Goal: Obtain resource: Download file/media

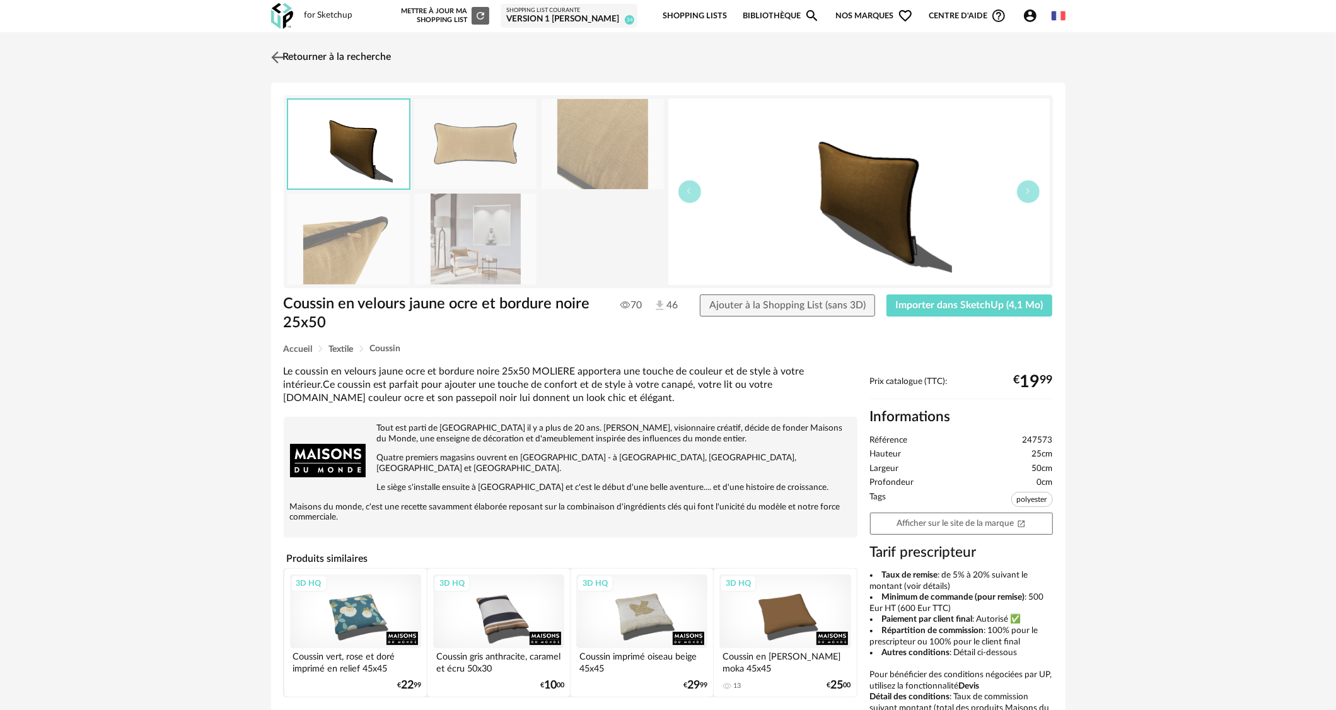
click at [320, 57] on link "Retourner à la recherche" at bounding box center [330, 57] width 124 height 28
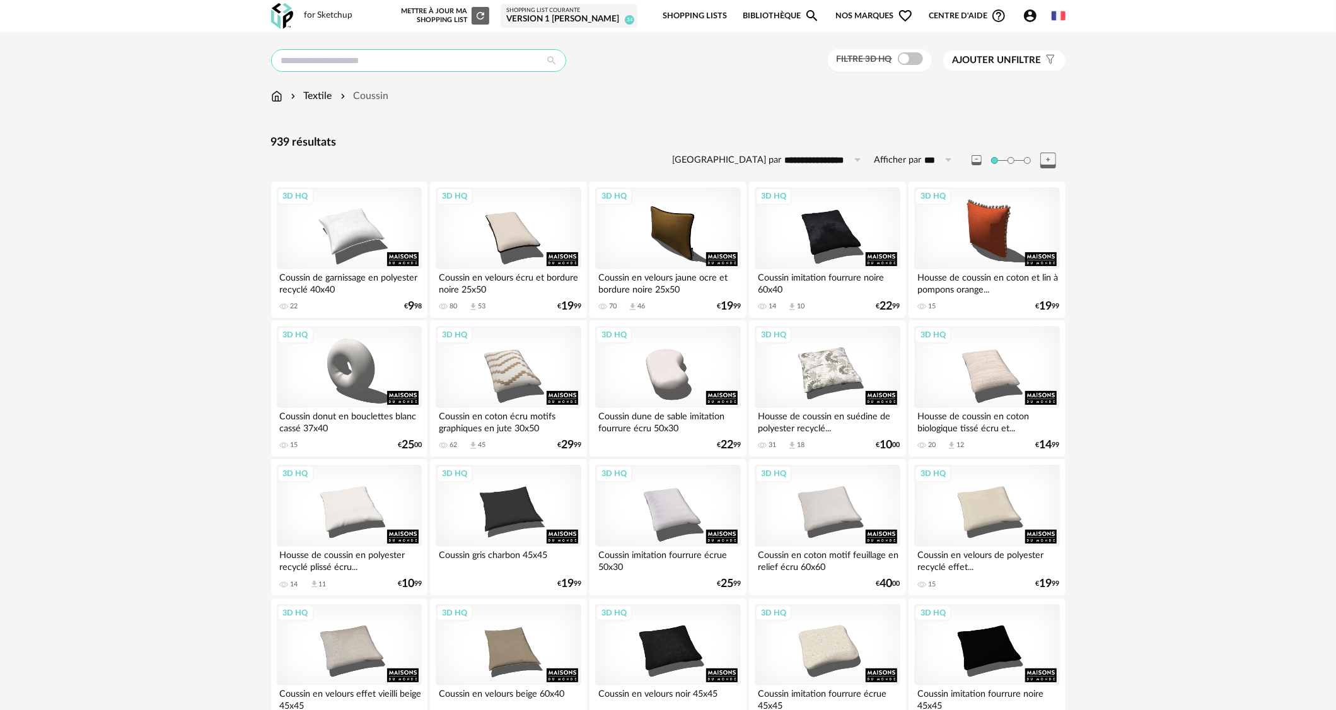
click at [369, 57] on input "text" at bounding box center [418, 60] width 295 height 23
type input "*******"
type input "**********"
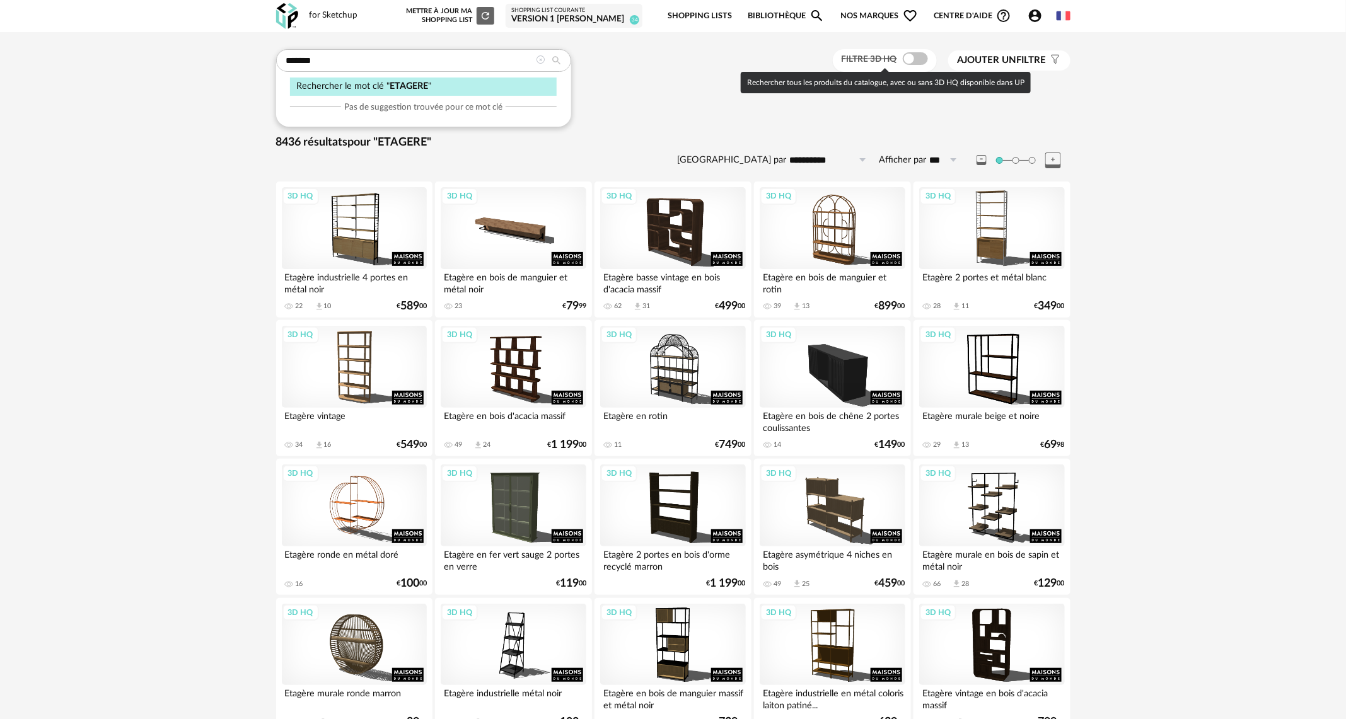
click at [920, 62] on span at bounding box center [915, 58] width 25 height 13
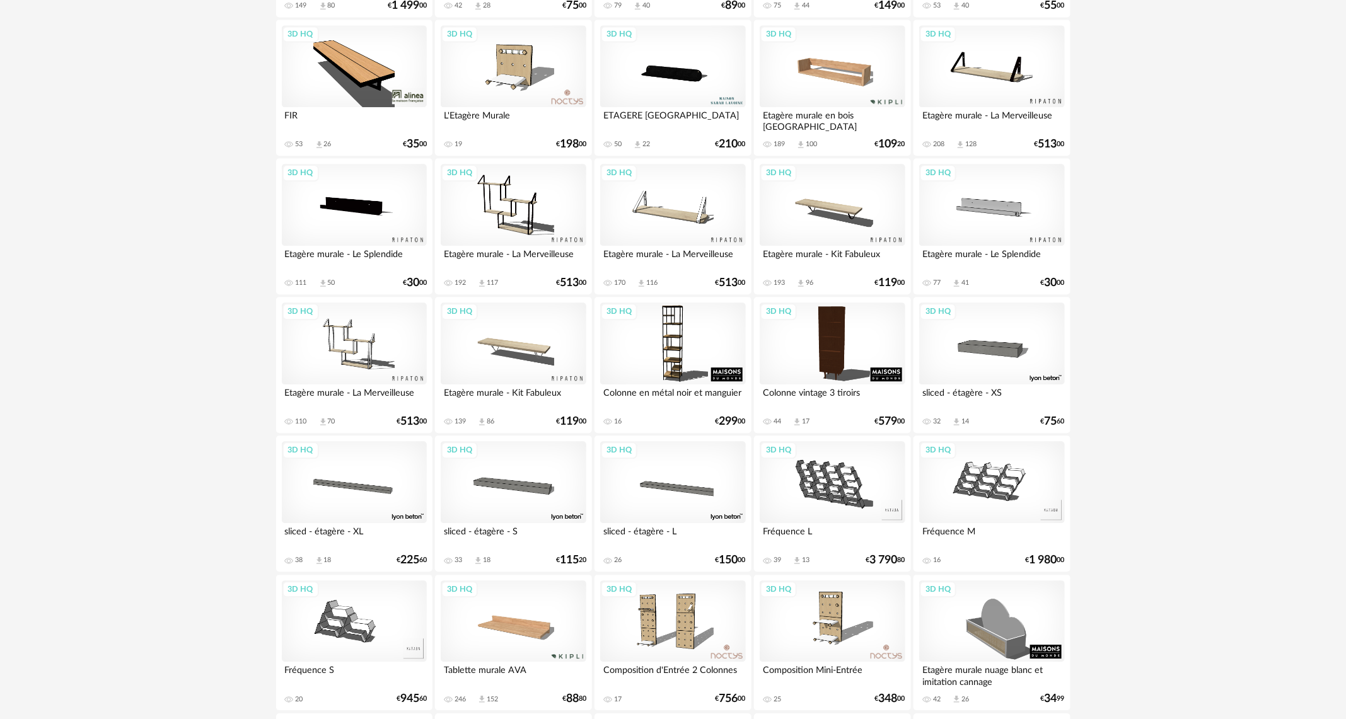
scroll to position [1450, 0]
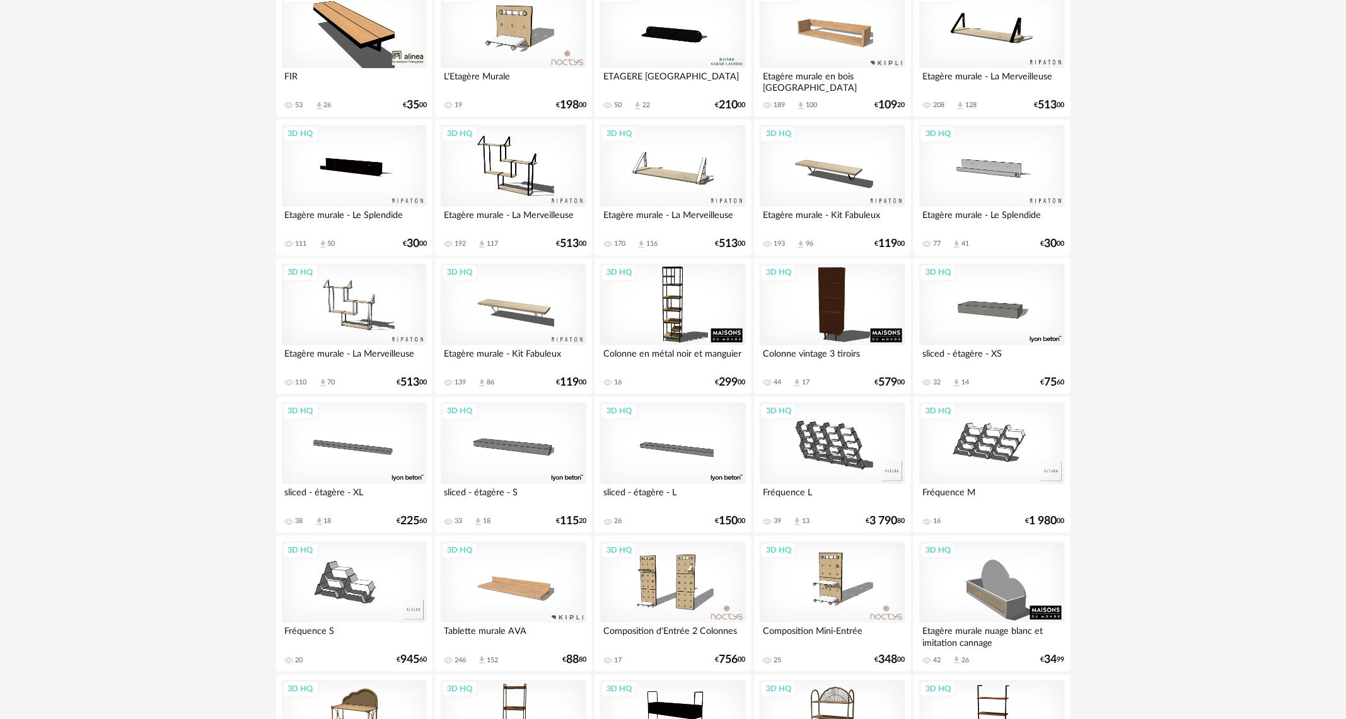
click at [502, 599] on div "3D HQ" at bounding box center [513, 582] width 145 height 82
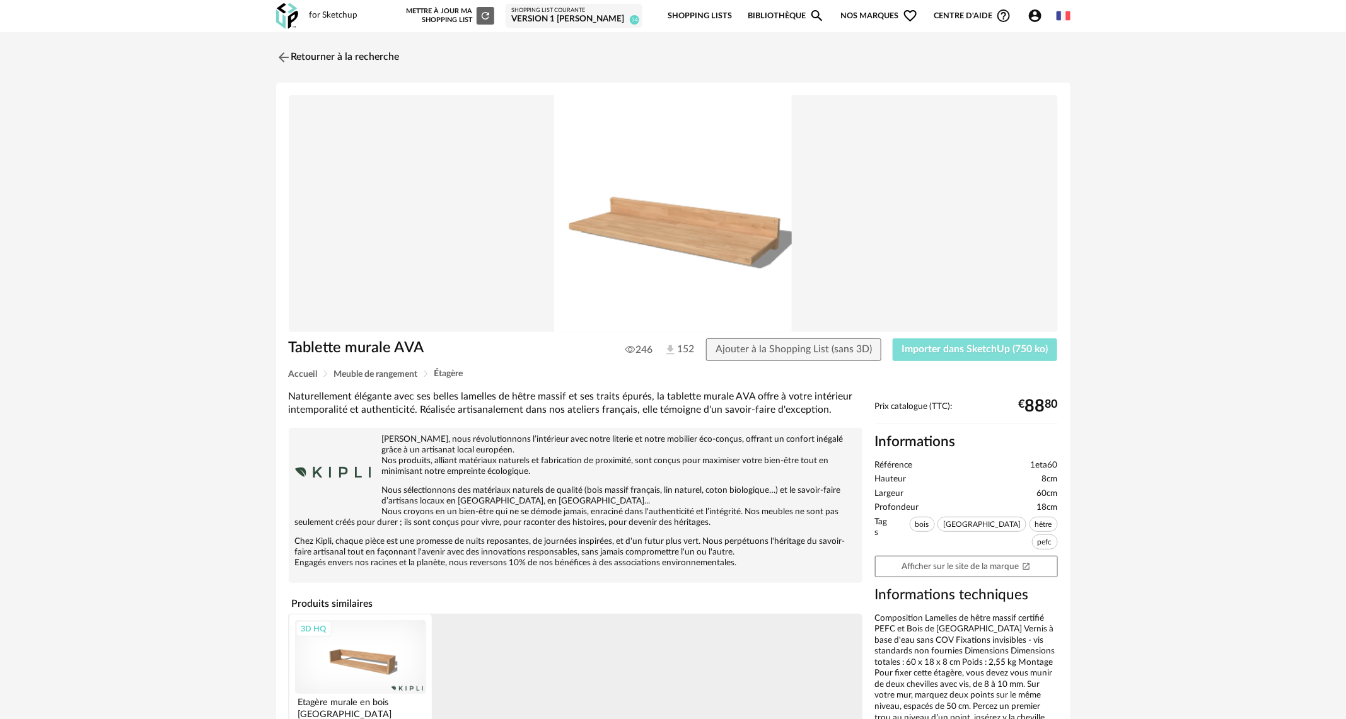
click at [934, 356] on button "Importer dans SketchUp (750 ko)" at bounding box center [975, 349] width 165 height 23
click at [317, 62] on link "Retourner à la recherche" at bounding box center [335, 57] width 124 height 28
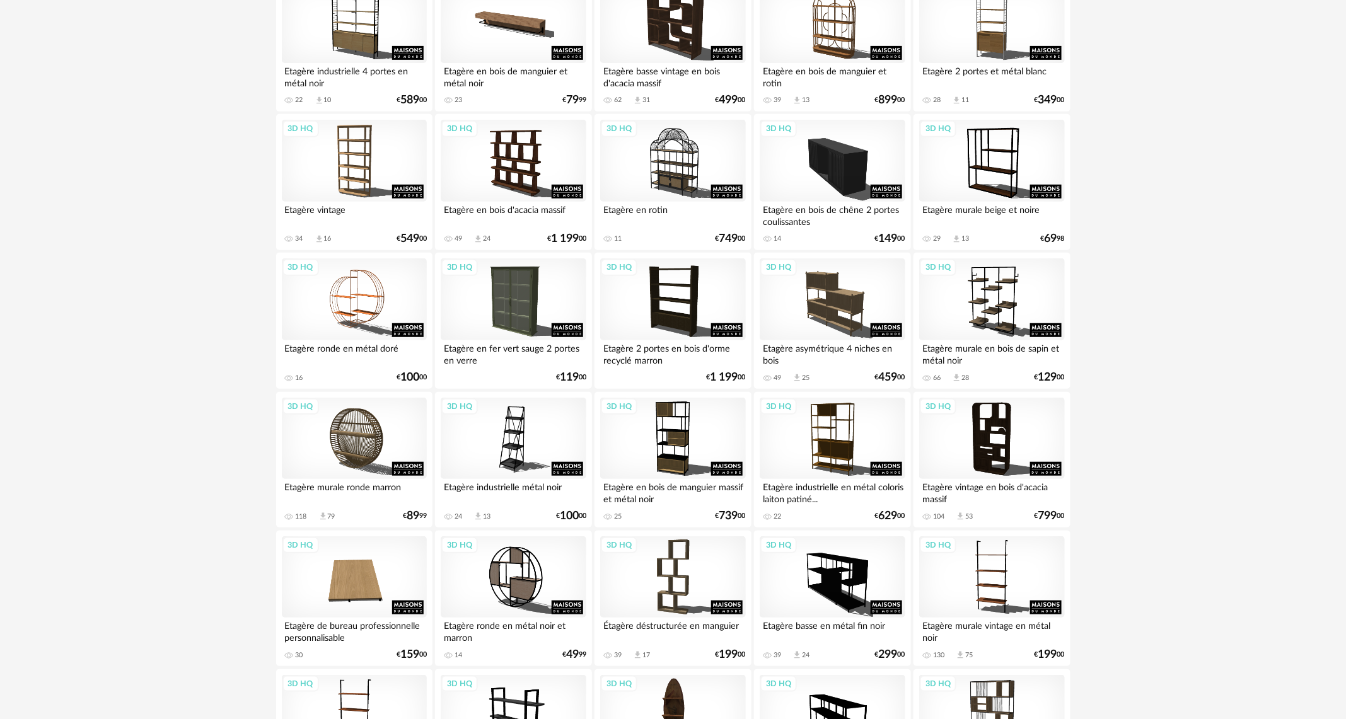
scroll to position [189, 0]
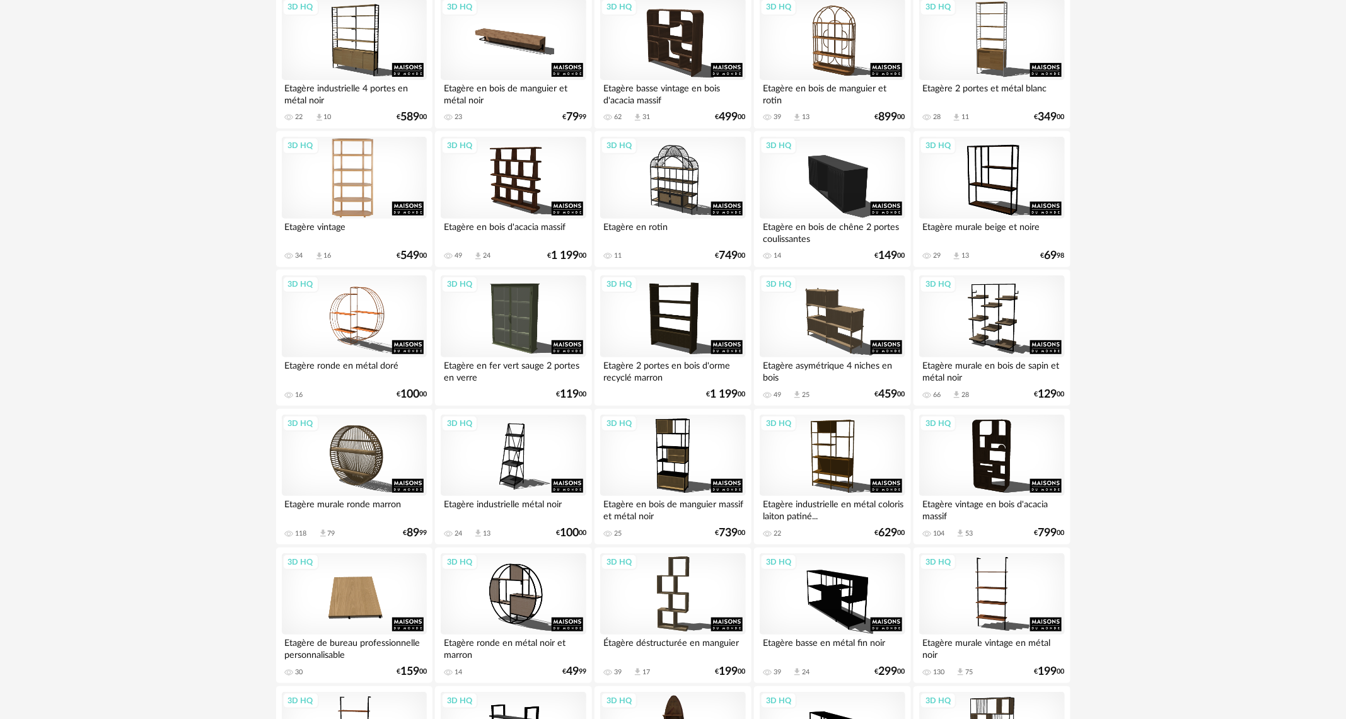
click at [406, 160] on div "3D HQ" at bounding box center [354, 178] width 145 height 82
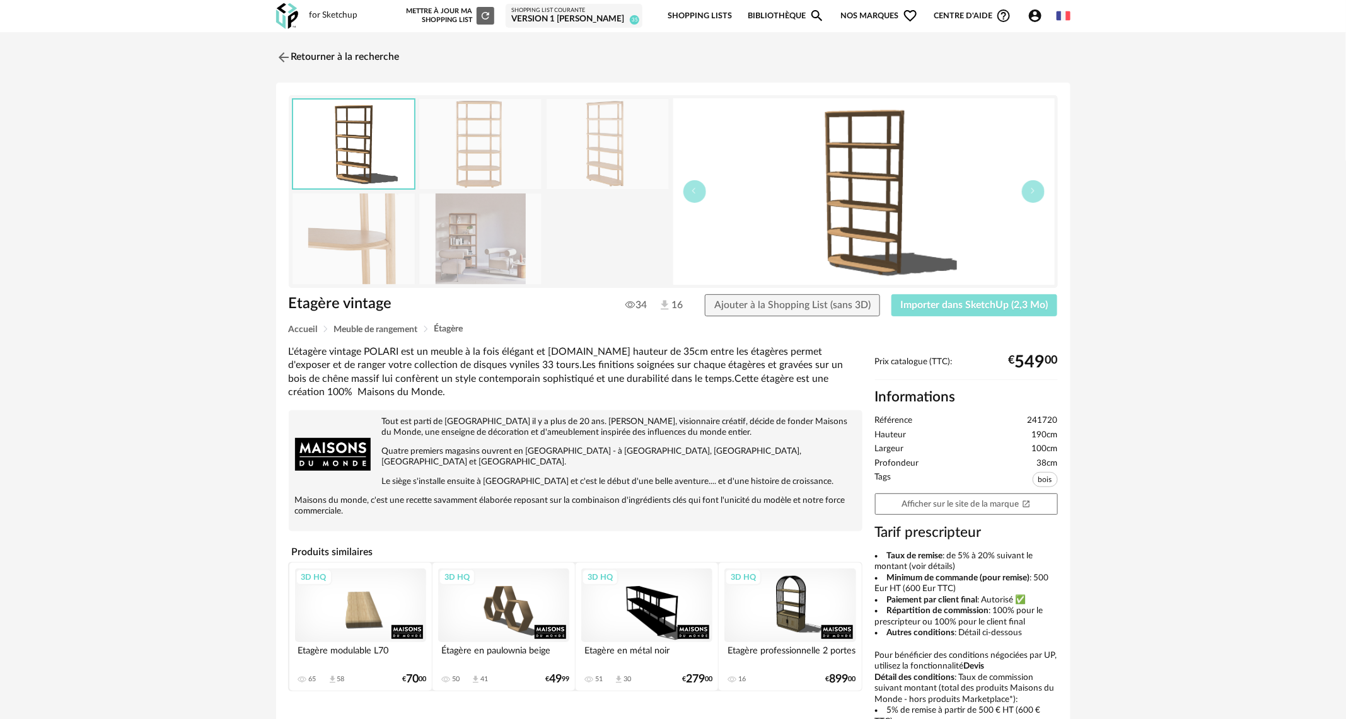
click at [1017, 300] on span "Importer dans SketchUp (2,3 Mo)" at bounding box center [975, 305] width 148 height 10
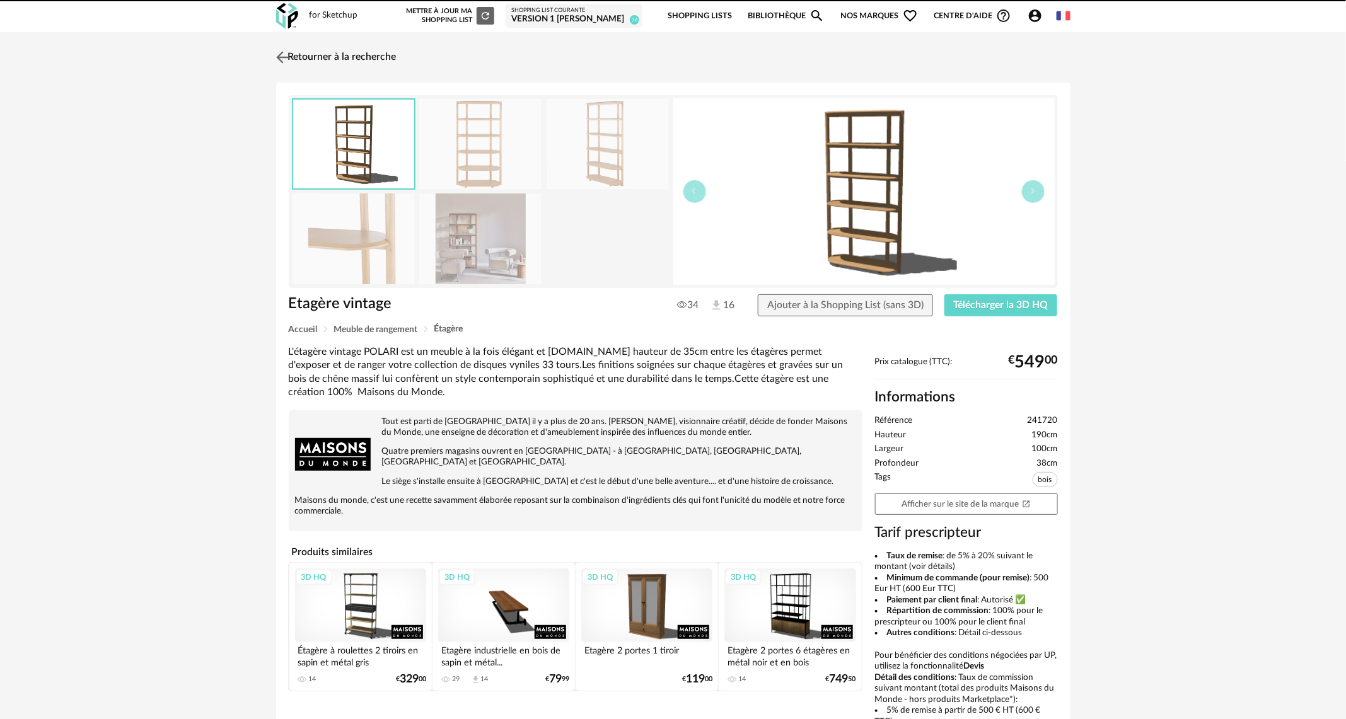
click at [335, 62] on link "Retourner à la recherche" at bounding box center [335, 57] width 124 height 28
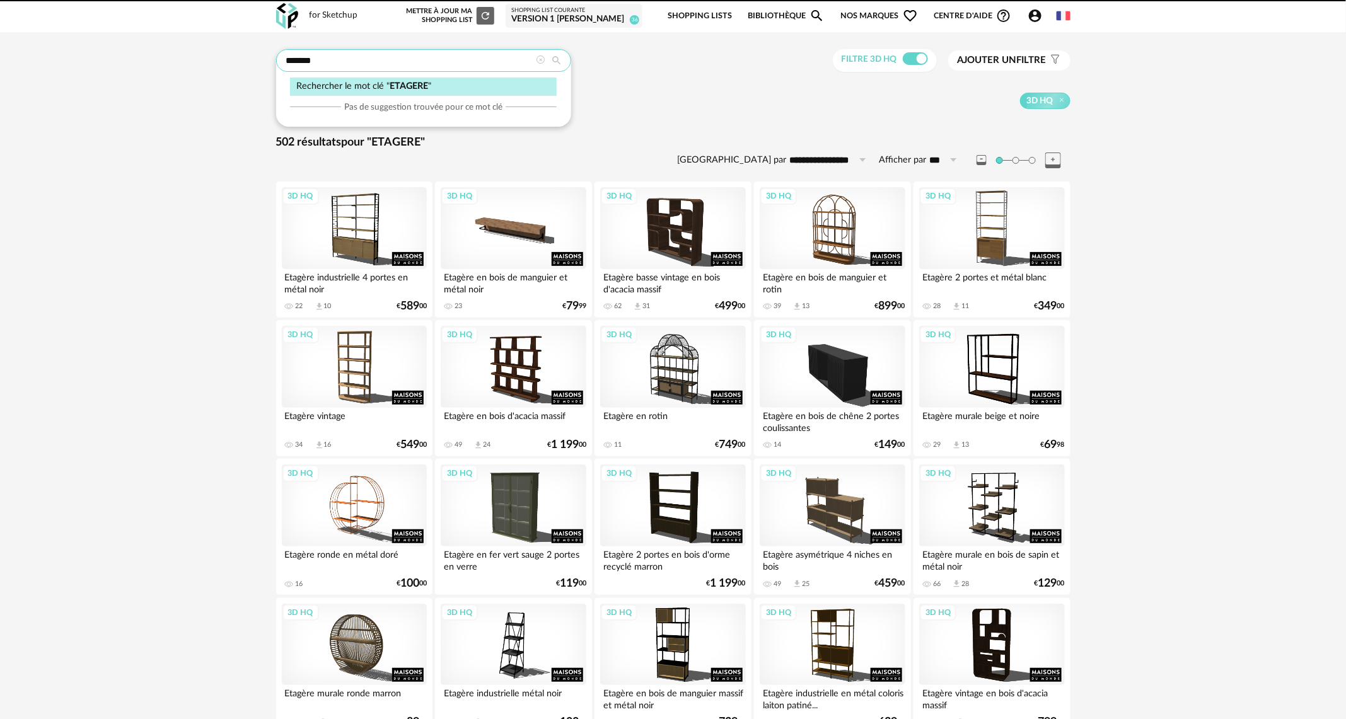
drag, startPoint x: 385, startPoint y: 56, endPoint x: 271, endPoint y: 54, distance: 113.5
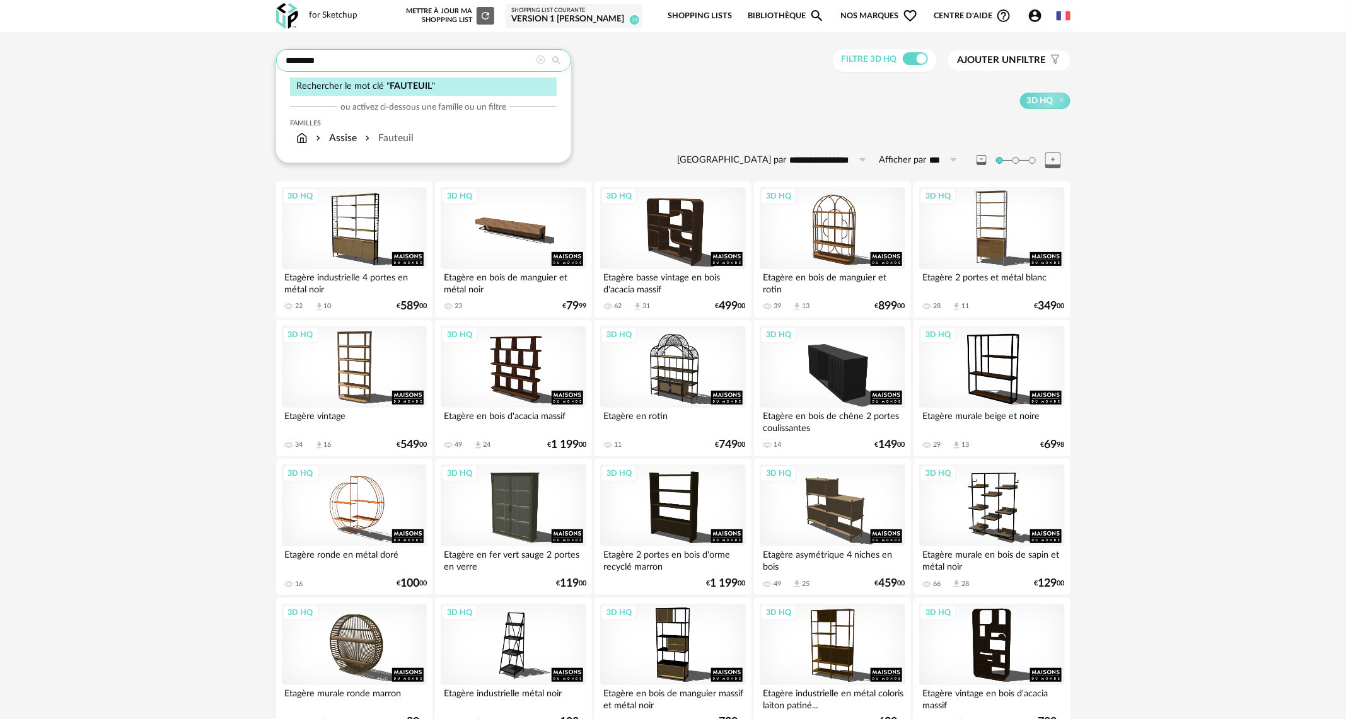
type input "********"
type input "**********"
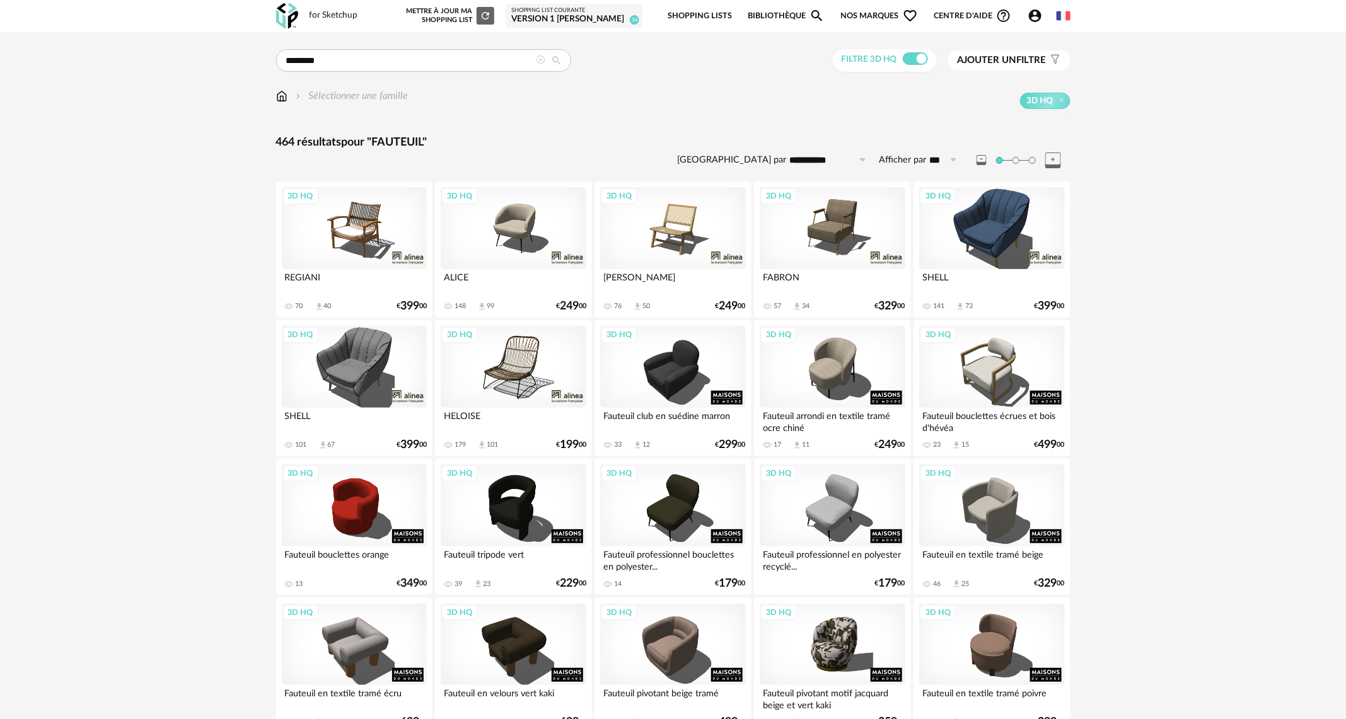
click at [345, 213] on div "3D HQ" at bounding box center [354, 228] width 145 height 82
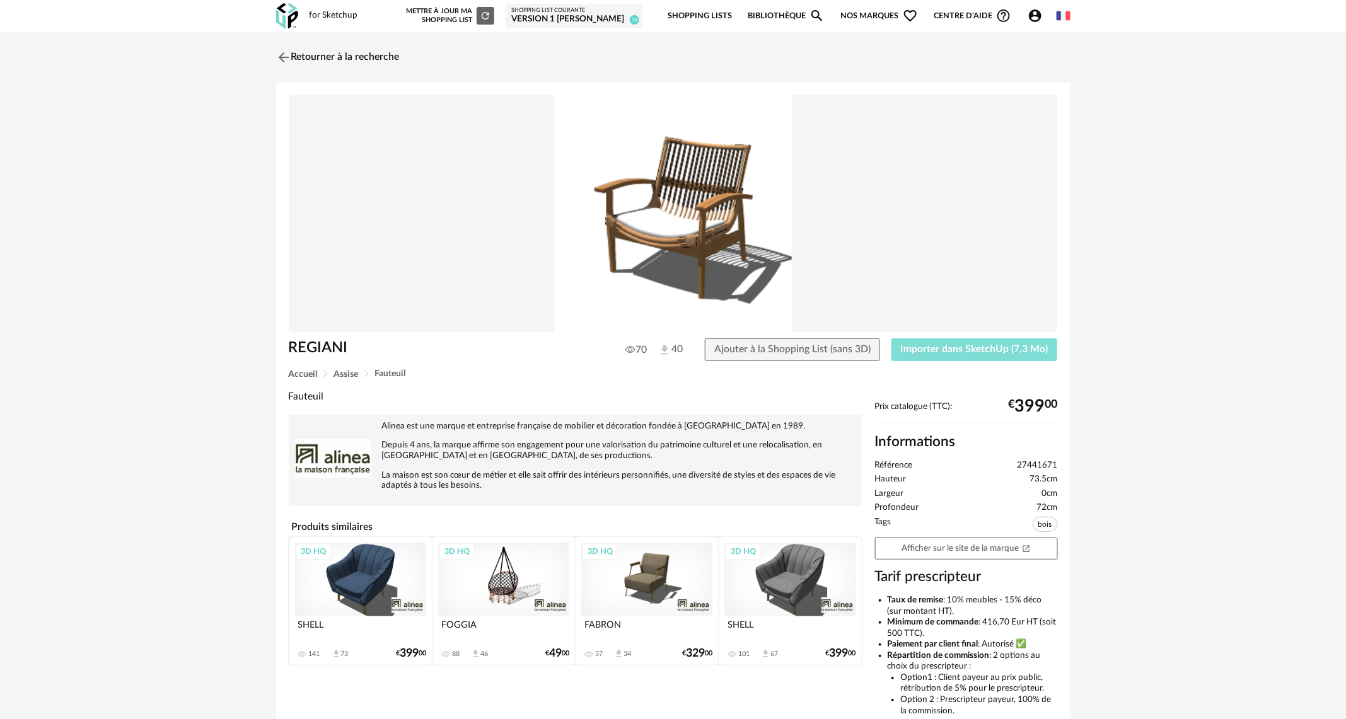
click at [950, 354] on button "Importer dans SketchUp (7,3 Mo)" at bounding box center [974, 349] width 166 height 23
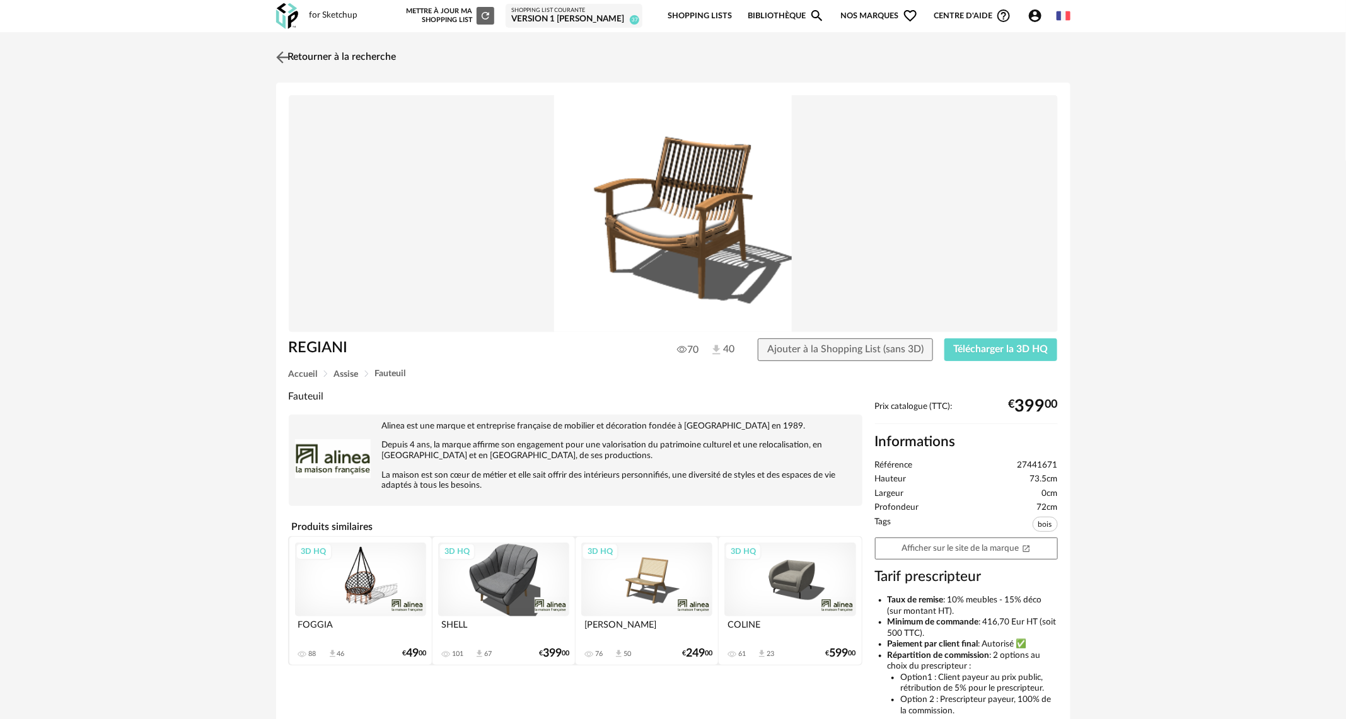
click at [284, 57] on img at bounding box center [282, 57] width 18 height 18
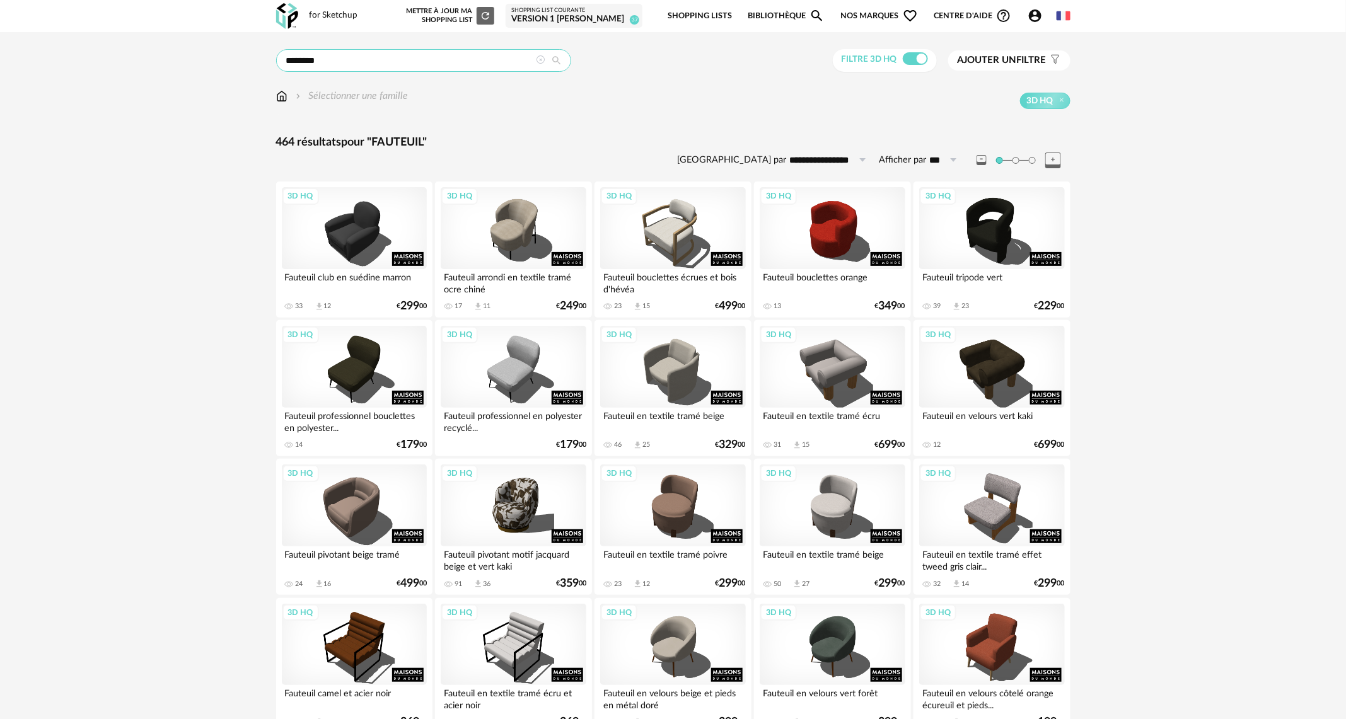
click at [466, 63] on input "********" at bounding box center [423, 60] width 295 height 23
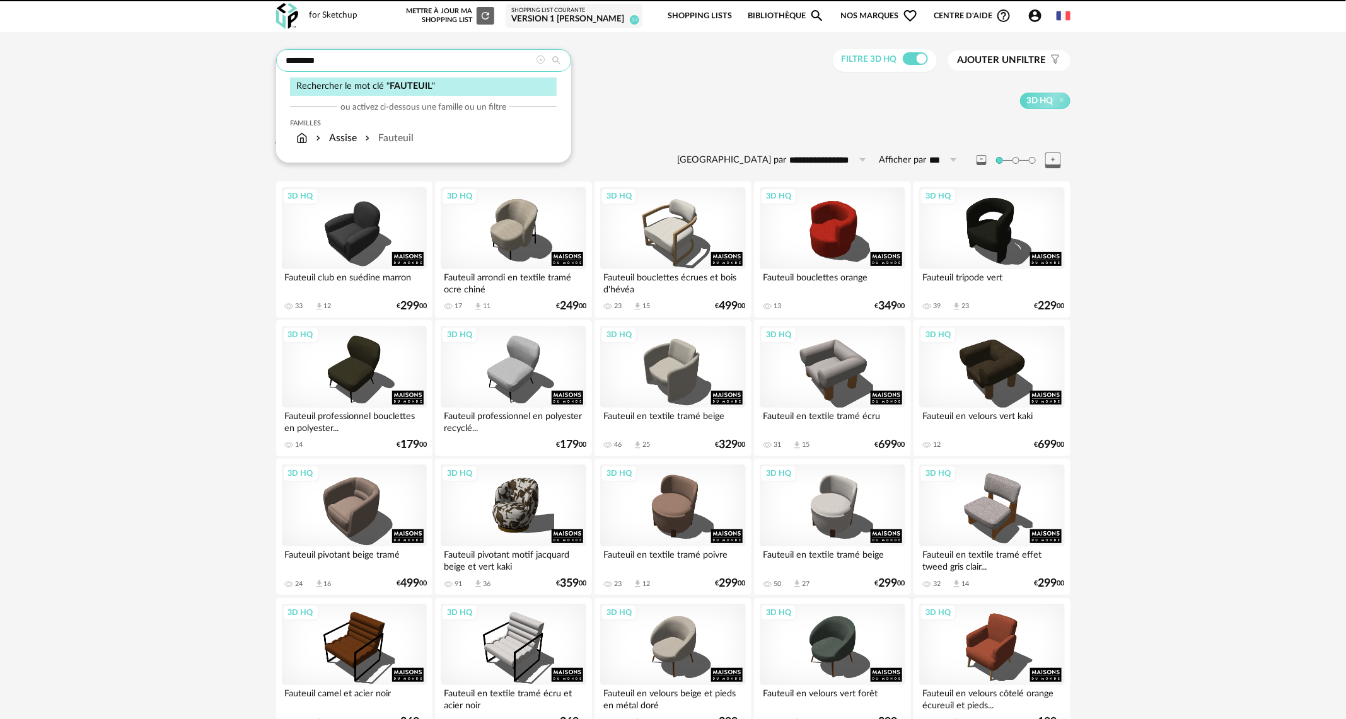
drag, startPoint x: 453, startPoint y: 63, endPoint x: 268, endPoint y: 63, distance: 185.3
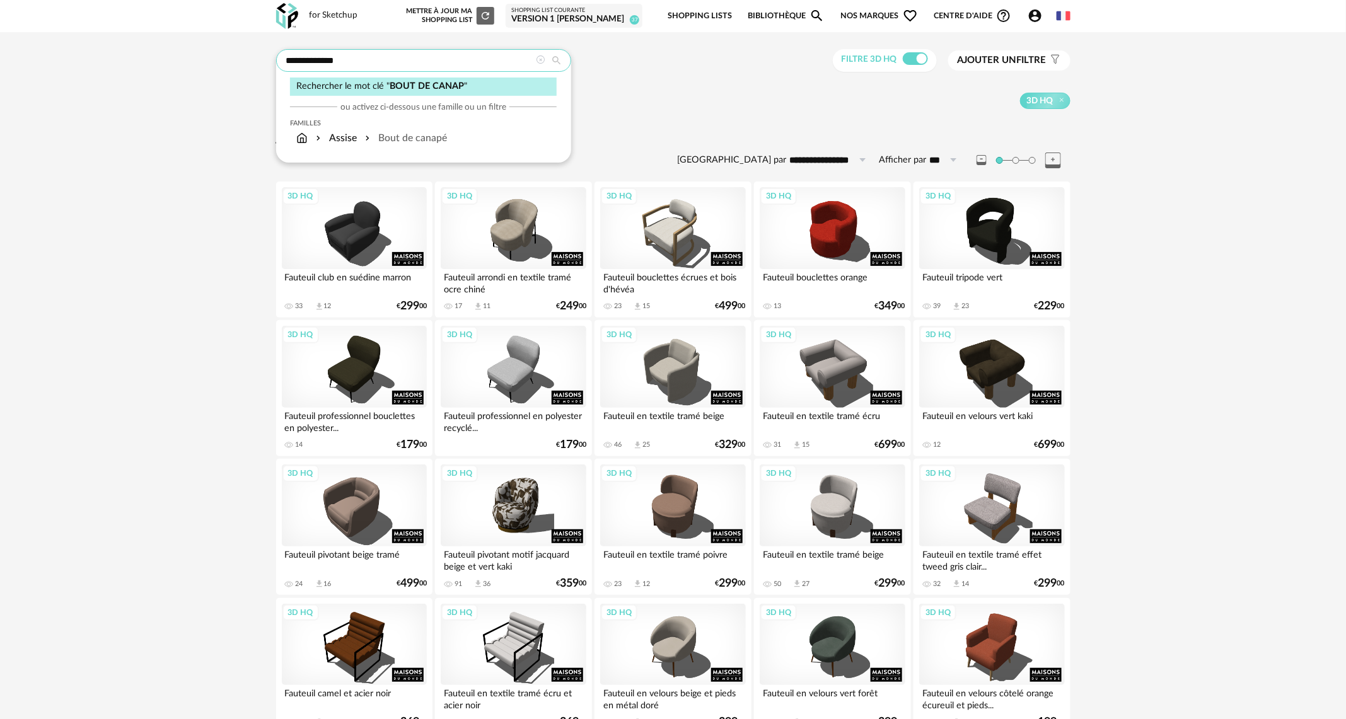
type input "**********"
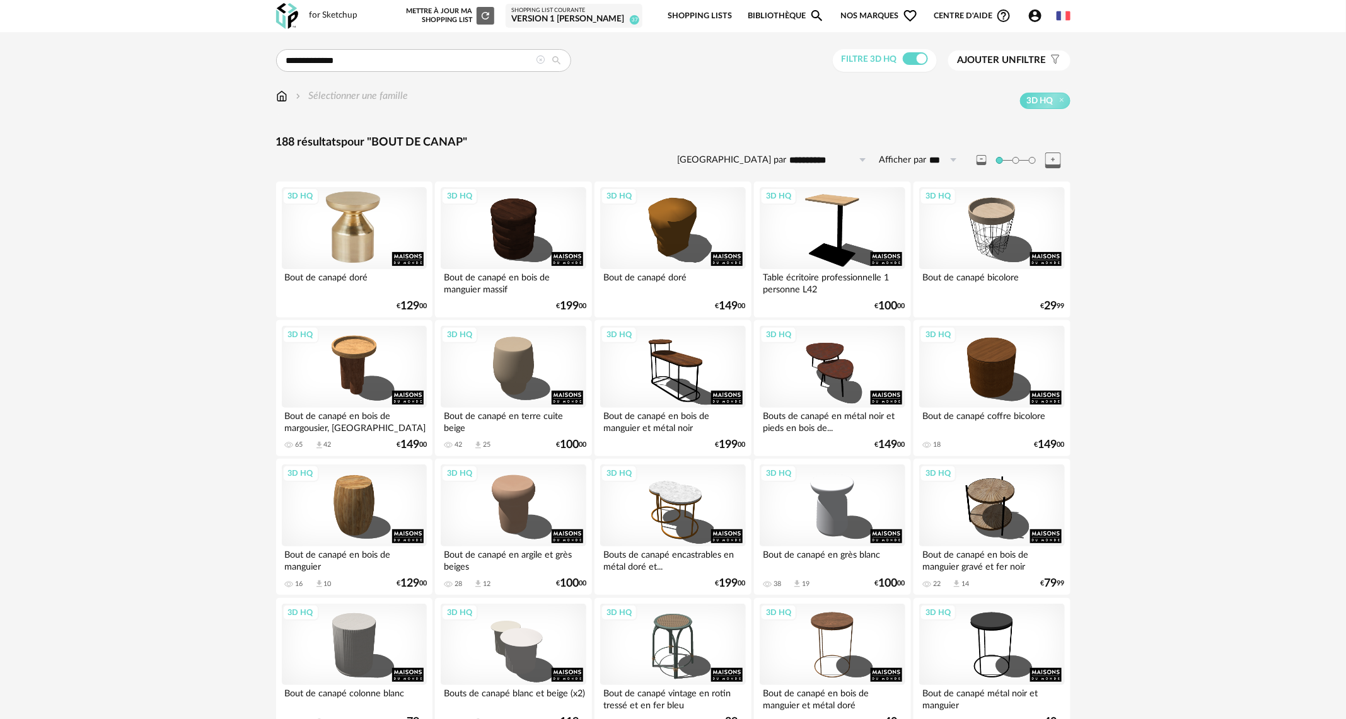
click at [351, 209] on div "3D HQ" at bounding box center [354, 228] width 145 height 82
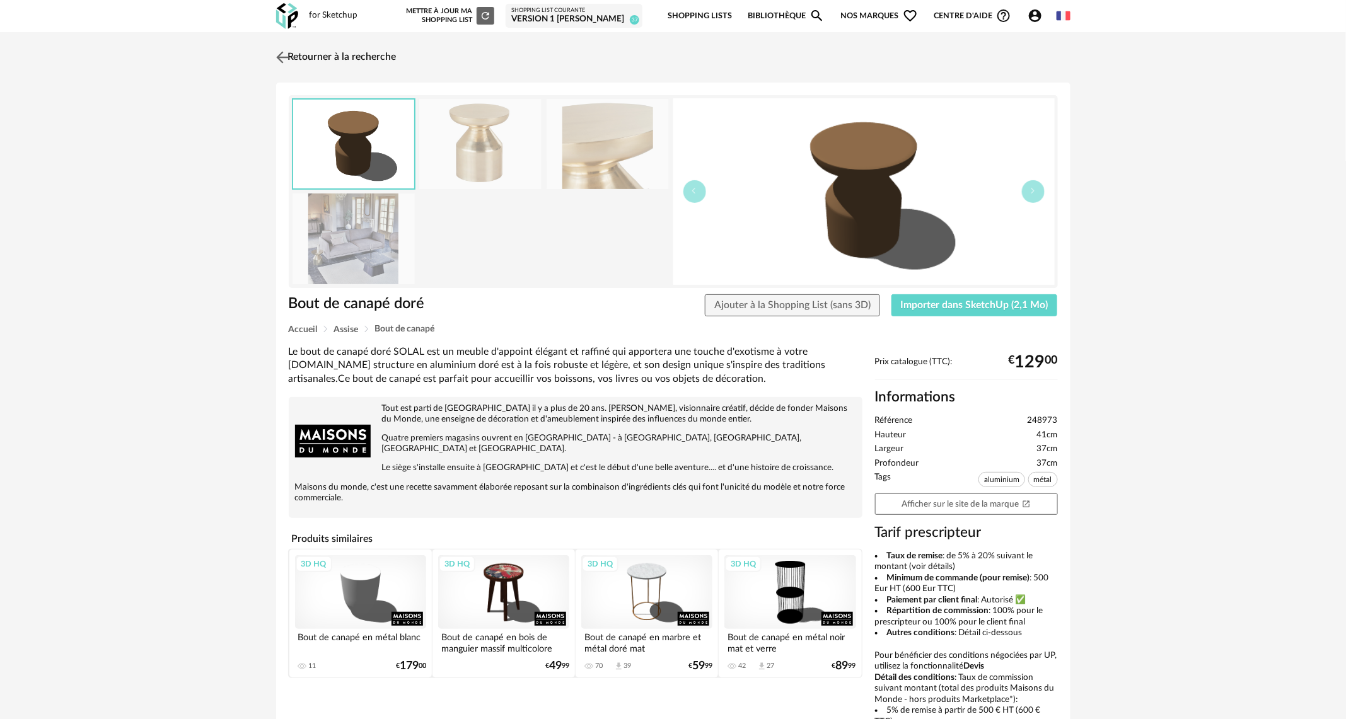
click at [278, 57] on img at bounding box center [282, 57] width 18 height 18
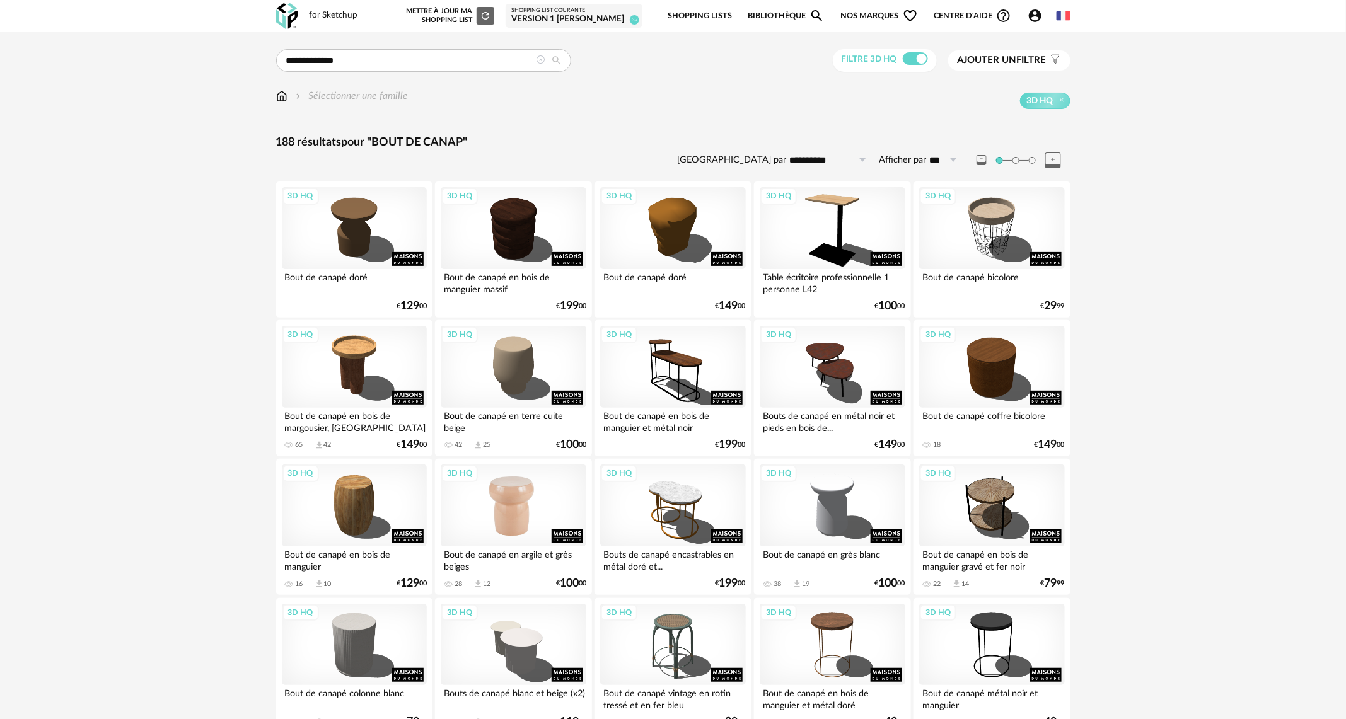
click at [536, 497] on div "3D HQ" at bounding box center [513, 506] width 145 height 82
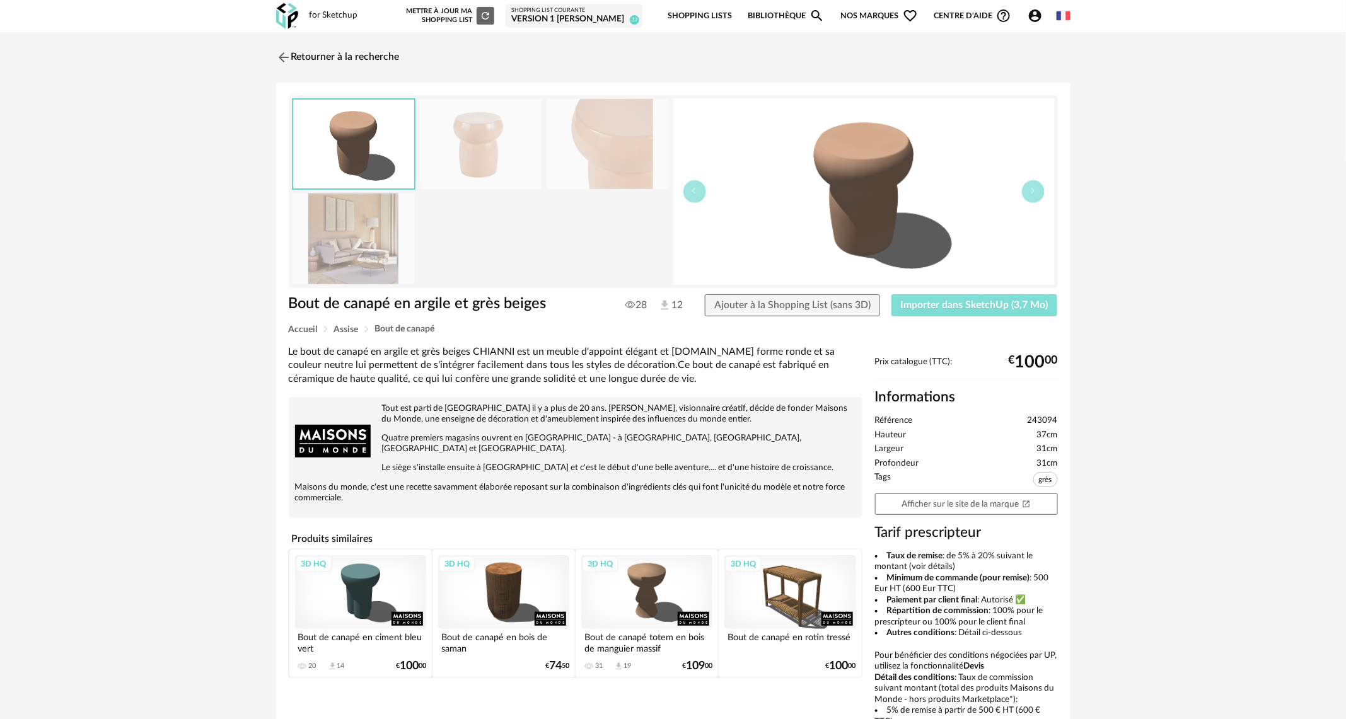
click at [1005, 311] on button "Importer dans SketchUp (3,7 Mo)" at bounding box center [974, 305] width 166 height 23
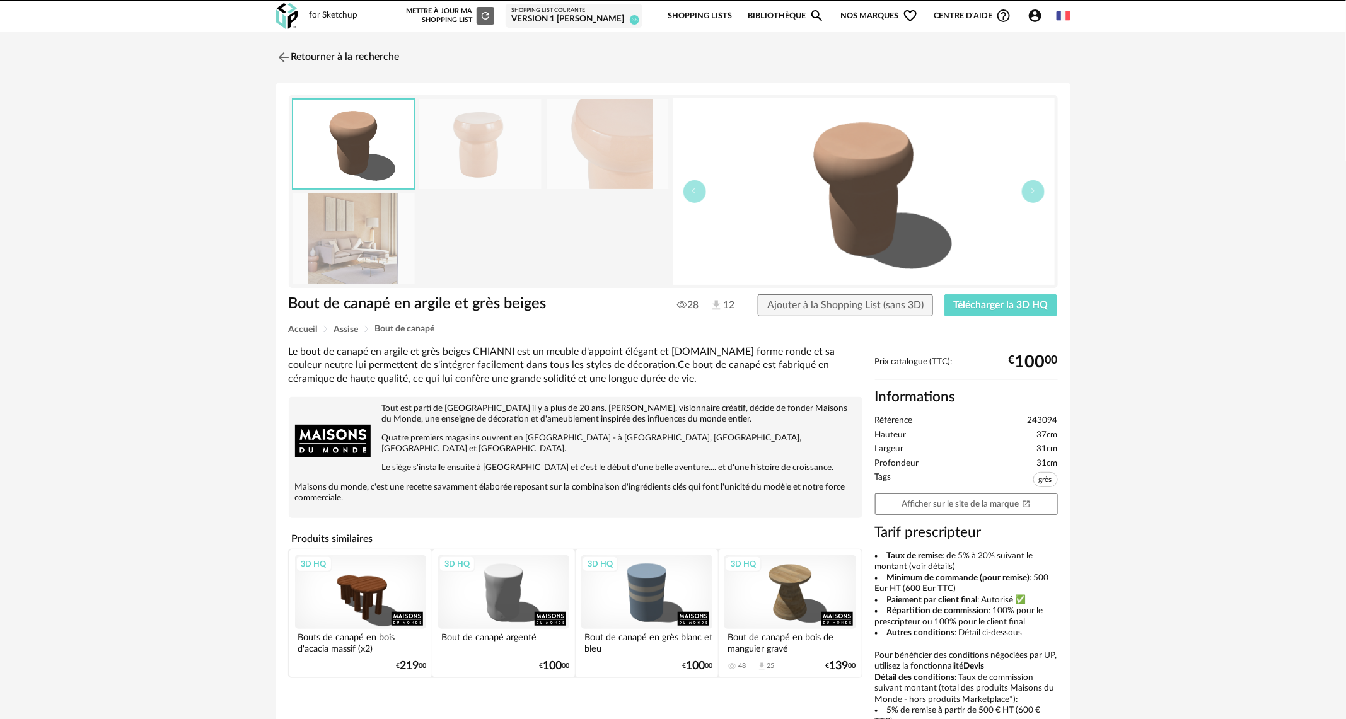
click at [277, 58] on img at bounding box center [283, 57] width 15 height 15
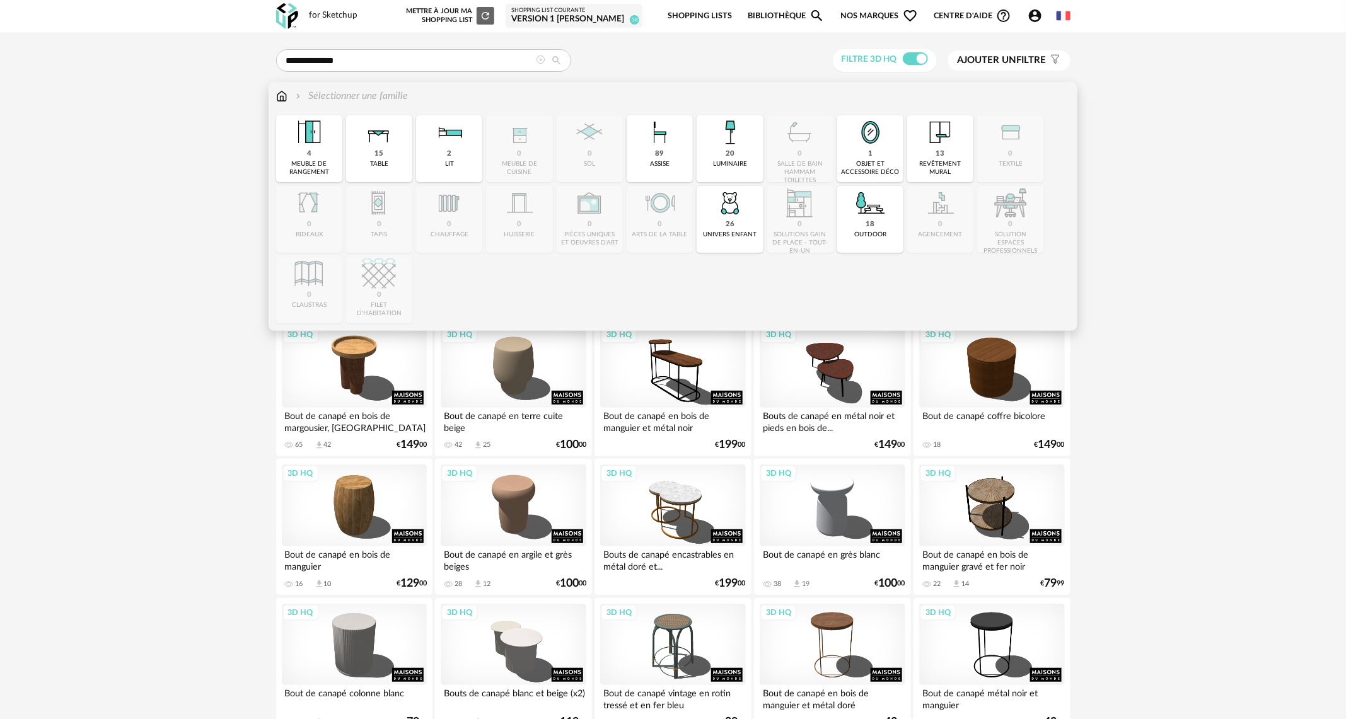
click at [285, 99] on img at bounding box center [281, 96] width 11 height 14
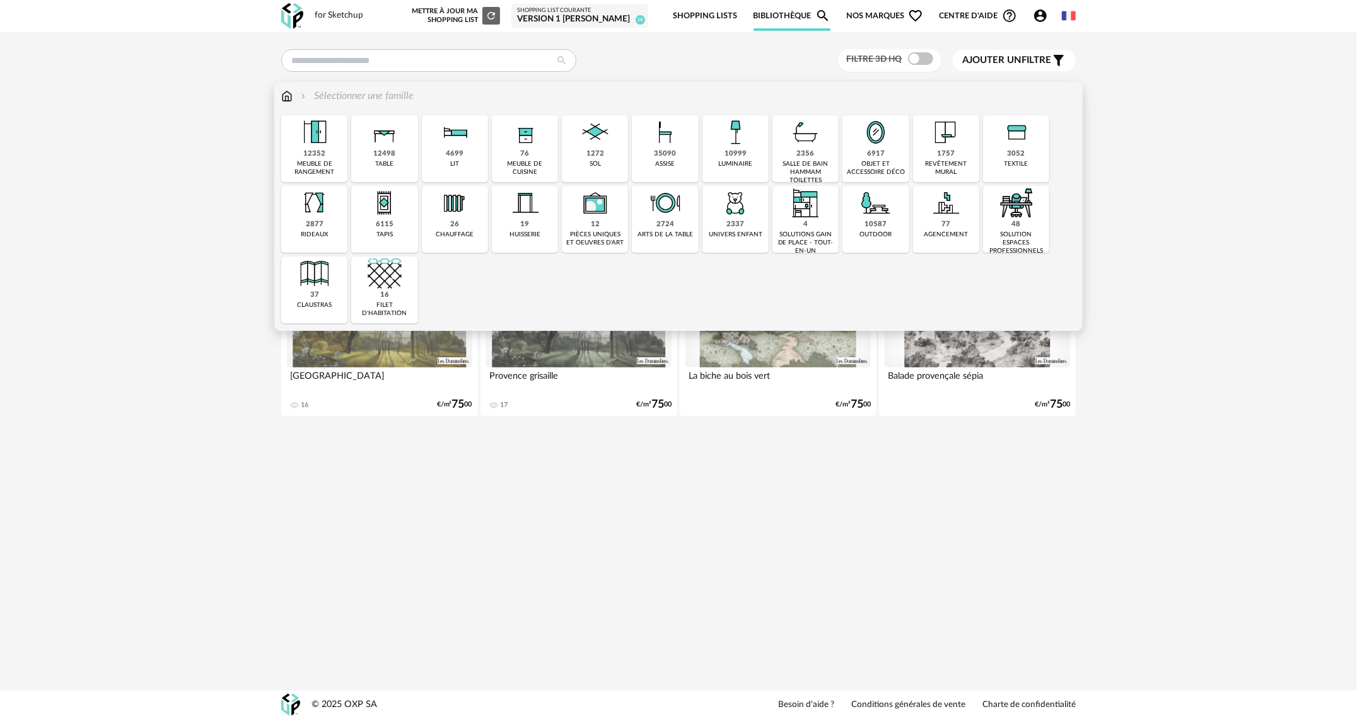
click at [379, 226] on div "6115" at bounding box center [385, 224] width 18 height 9
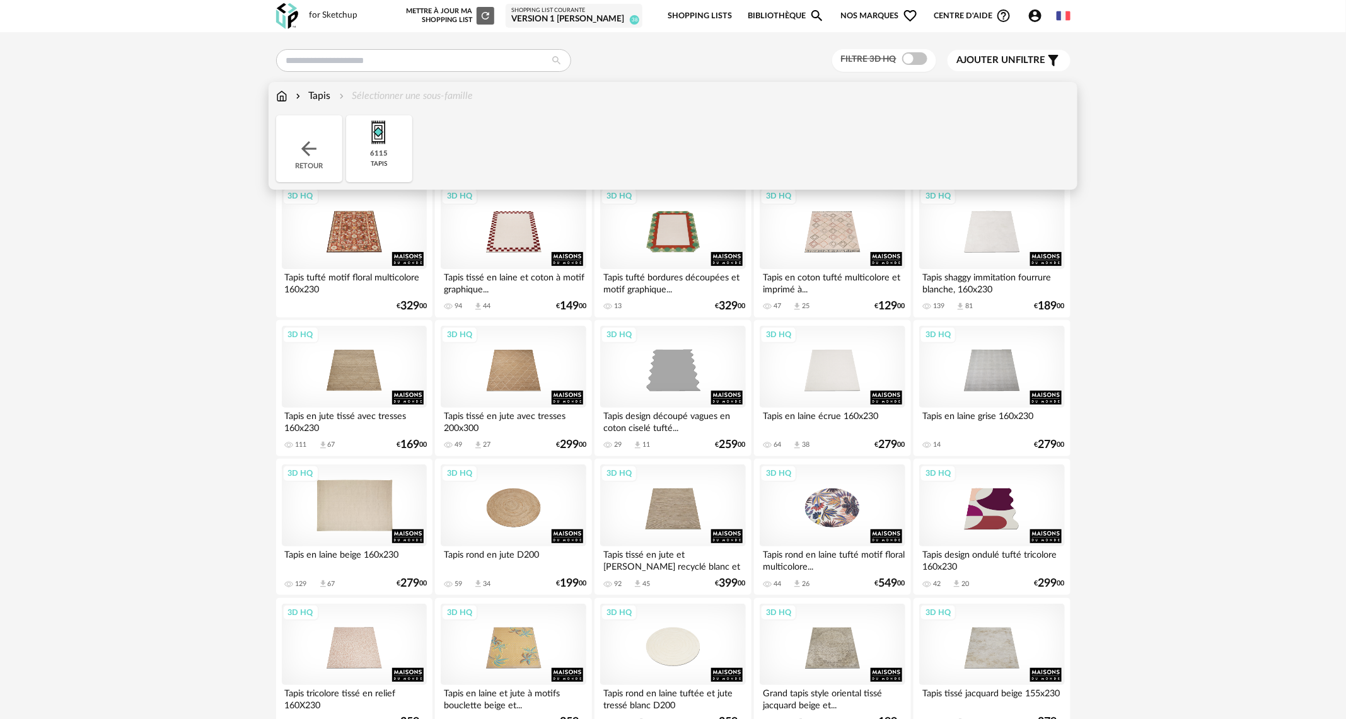
click at [348, 531] on div "3D HQ" at bounding box center [354, 506] width 145 height 82
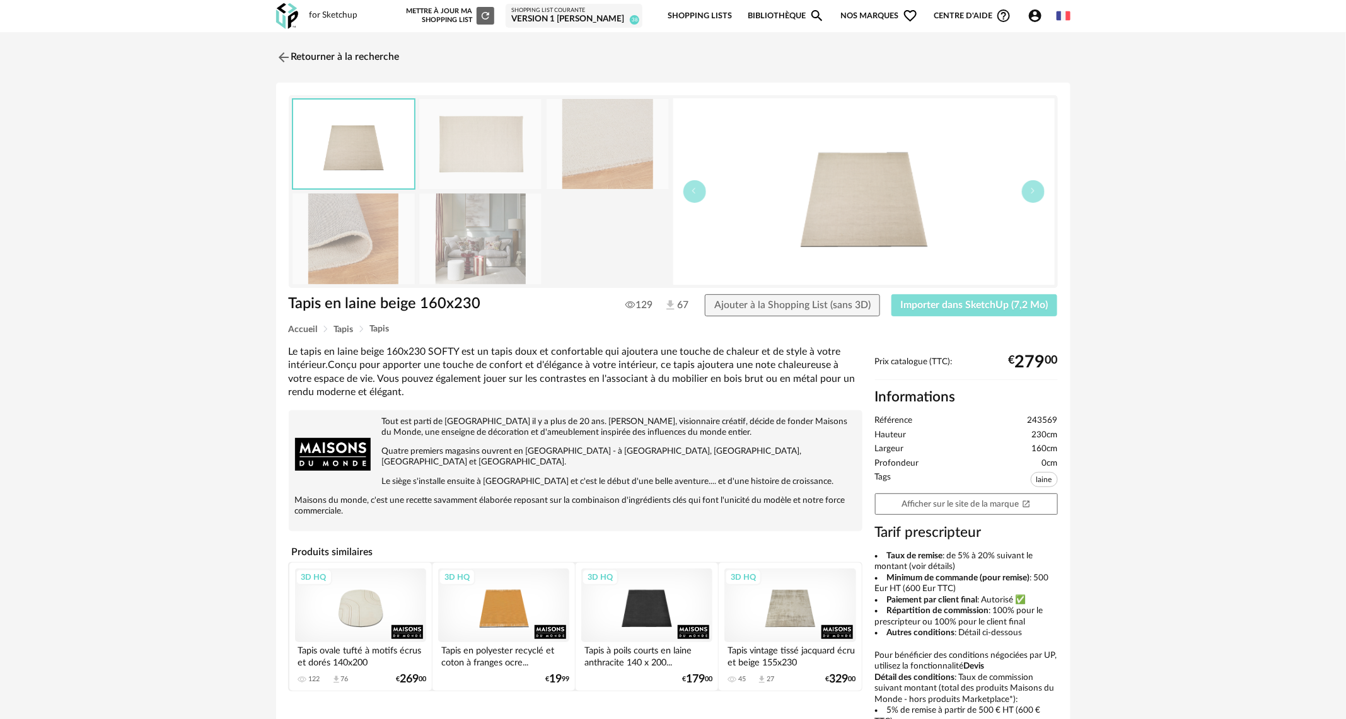
click at [941, 305] on span "Importer dans SketchUp (7,2 Mo)" at bounding box center [975, 305] width 148 height 10
click at [277, 62] on img at bounding box center [282, 57] width 18 height 18
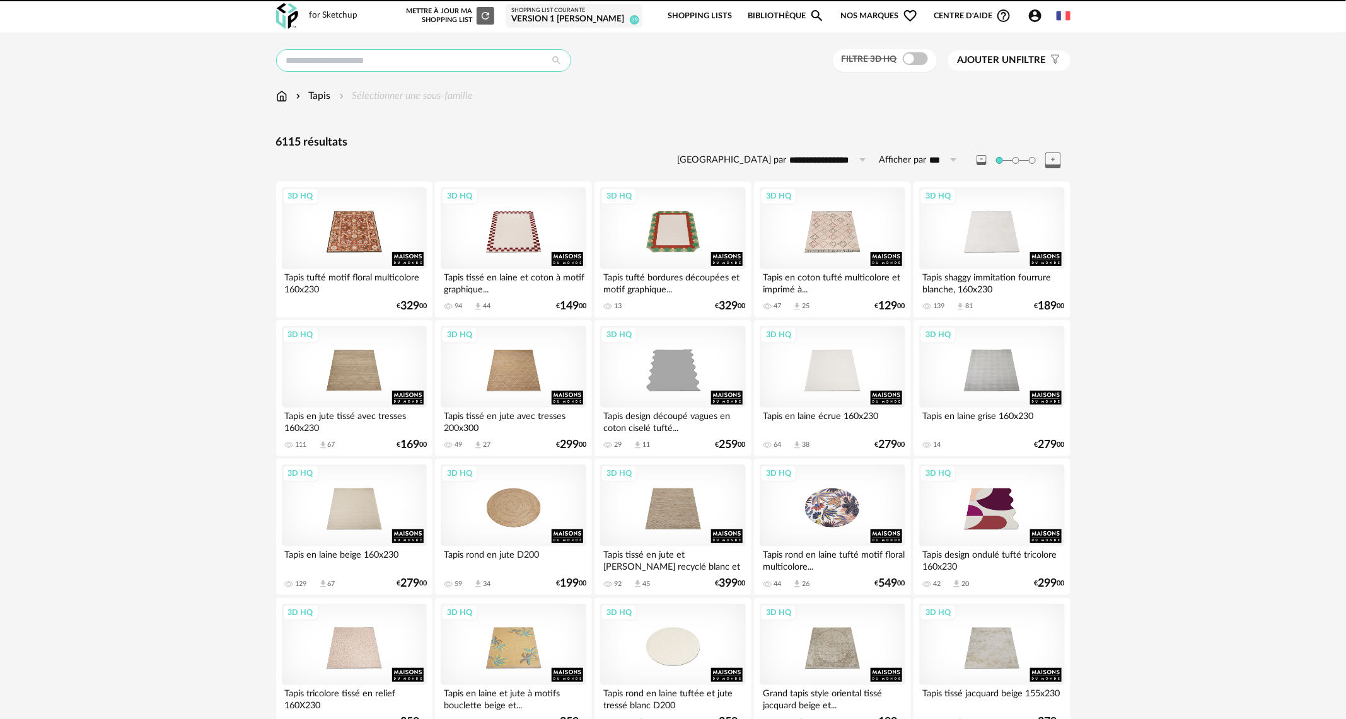
click at [396, 71] on input "text" at bounding box center [423, 60] width 295 height 23
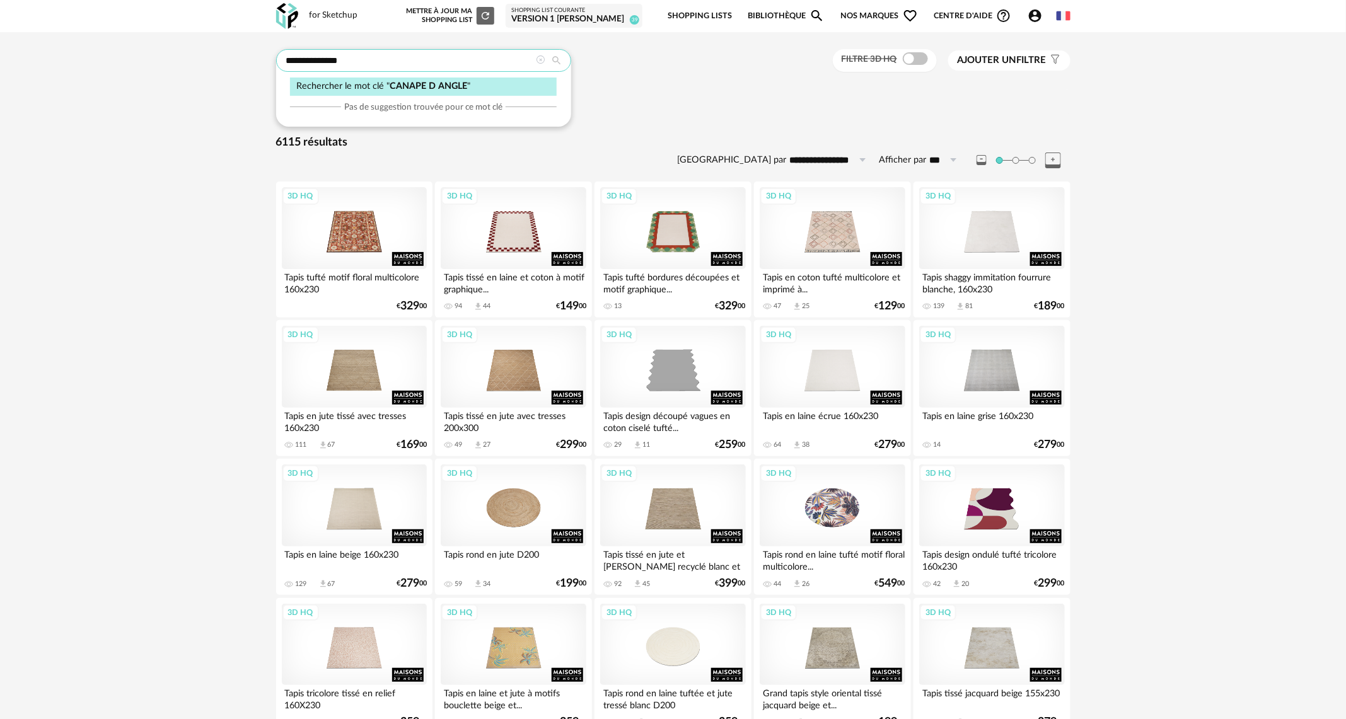
type input "**********"
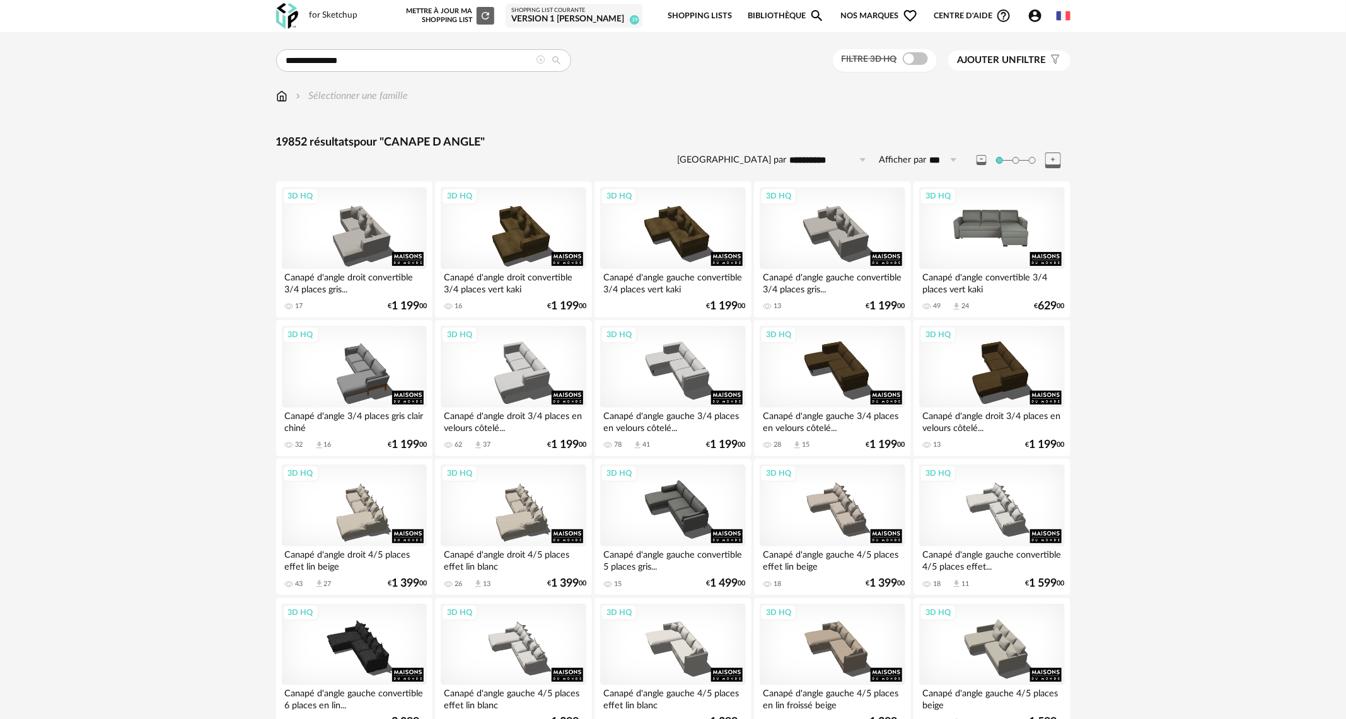
click at [980, 256] on div "3D HQ" at bounding box center [991, 228] width 145 height 82
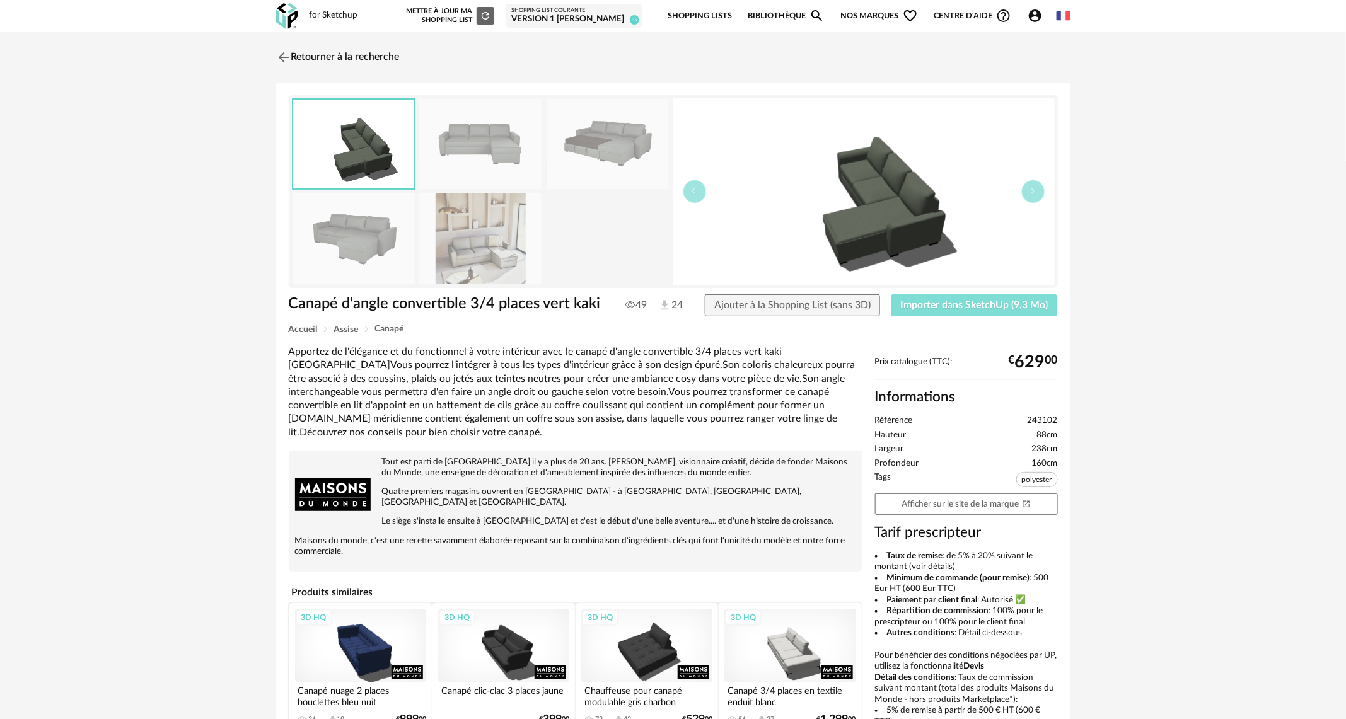
click at [981, 298] on button "Importer dans SketchUp (9,3 Mo)" at bounding box center [974, 305] width 166 height 23
click at [366, 60] on link "Retourner à la recherche" at bounding box center [335, 57] width 124 height 28
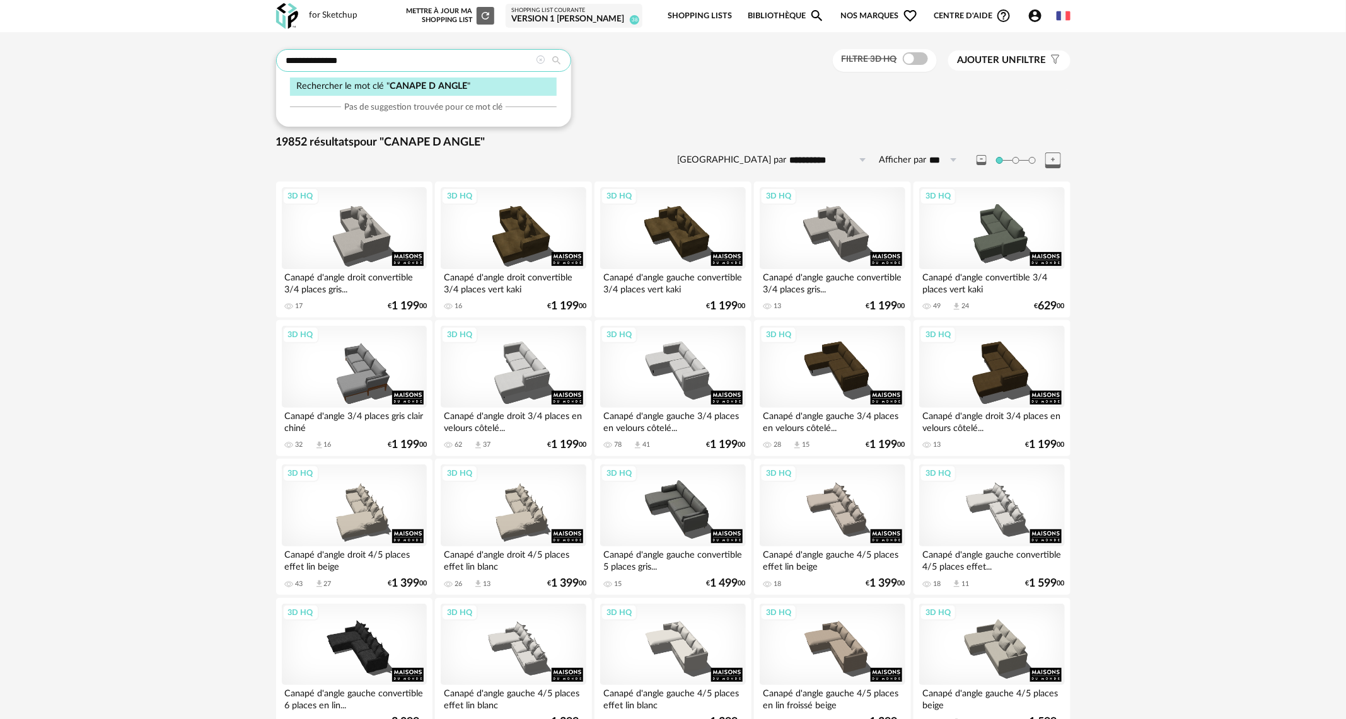
click at [366, 60] on input "**********" at bounding box center [423, 60] width 295 height 23
click at [277, 96] on img at bounding box center [281, 96] width 11 height 14
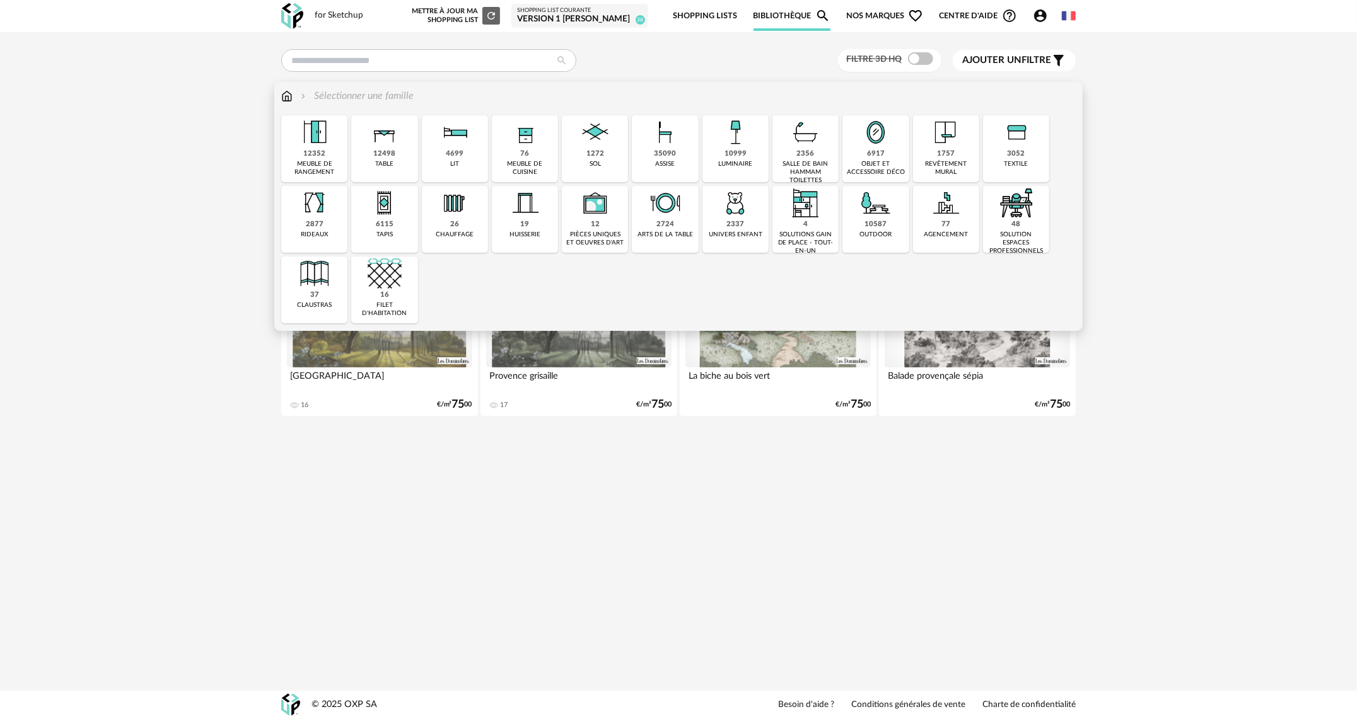
click at [537, 163] on div "meuble de cuisine" at bounding box center [524, 168] width 59 height 16
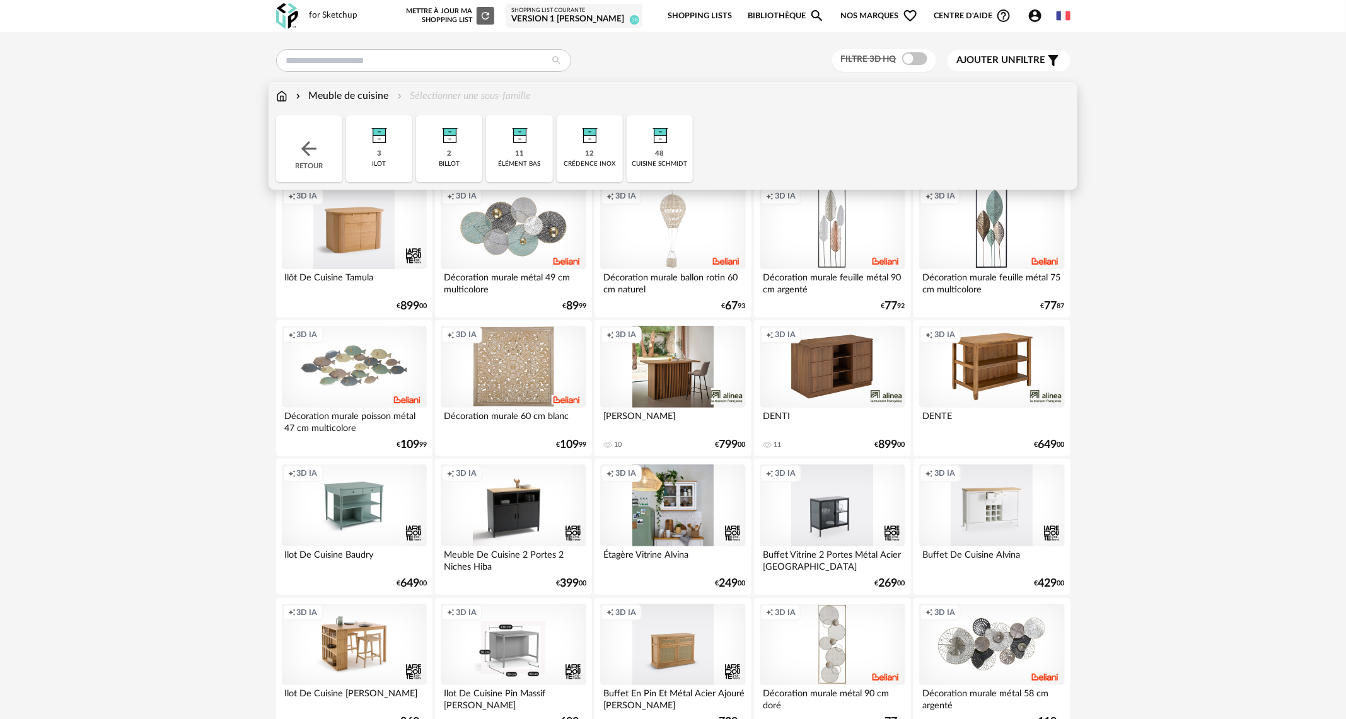
click at [662, 162] on div "cuisine schmidt" at bounding box center [659, 164] width 55 height 8
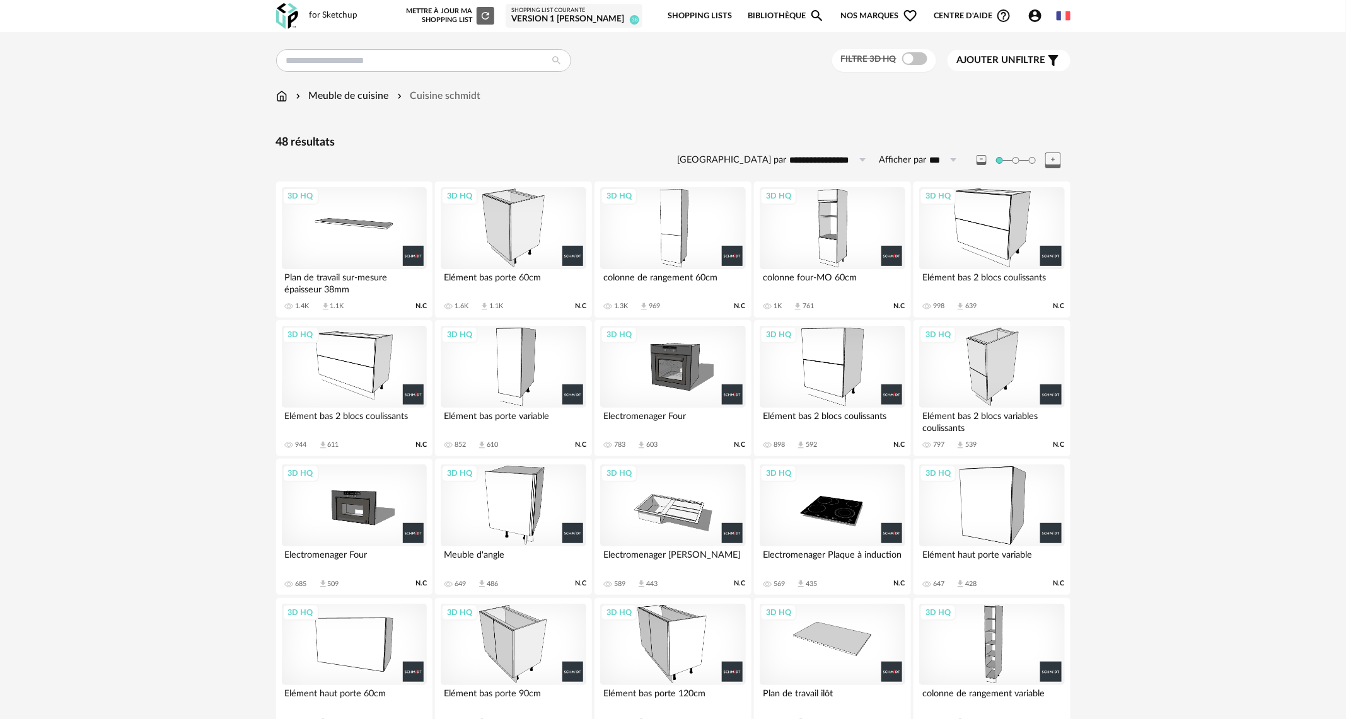
click at [835, 630] on div "3D HQ" at bounding box center [832, 645] width 145 height 82
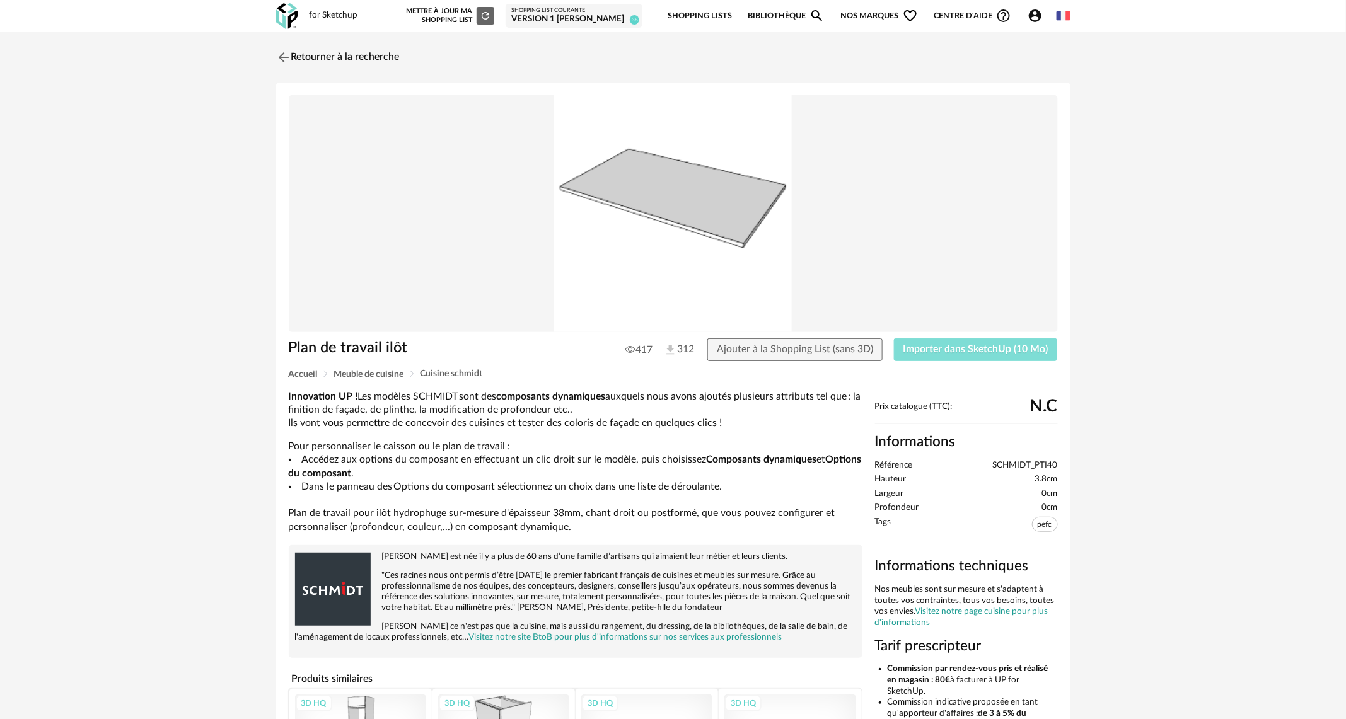
click at [942, 347] on span "Importer dans SketchUp (10 Mo)" at bounding box center [975, 349] width 145 height 10
